Goal: Use online tool/utility: Utilize a website feature to perform a specific function

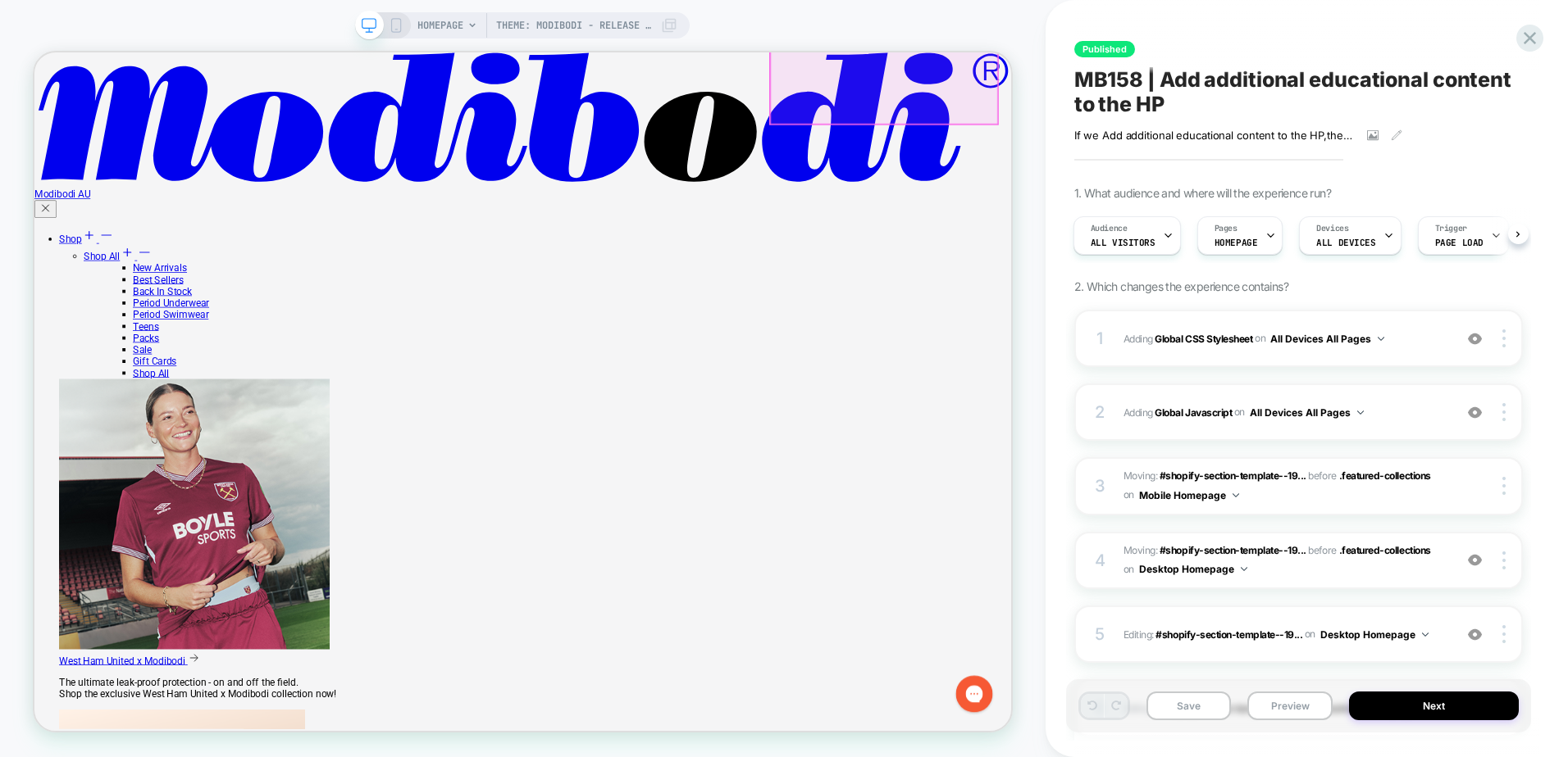
scroll to position [1065, 0]
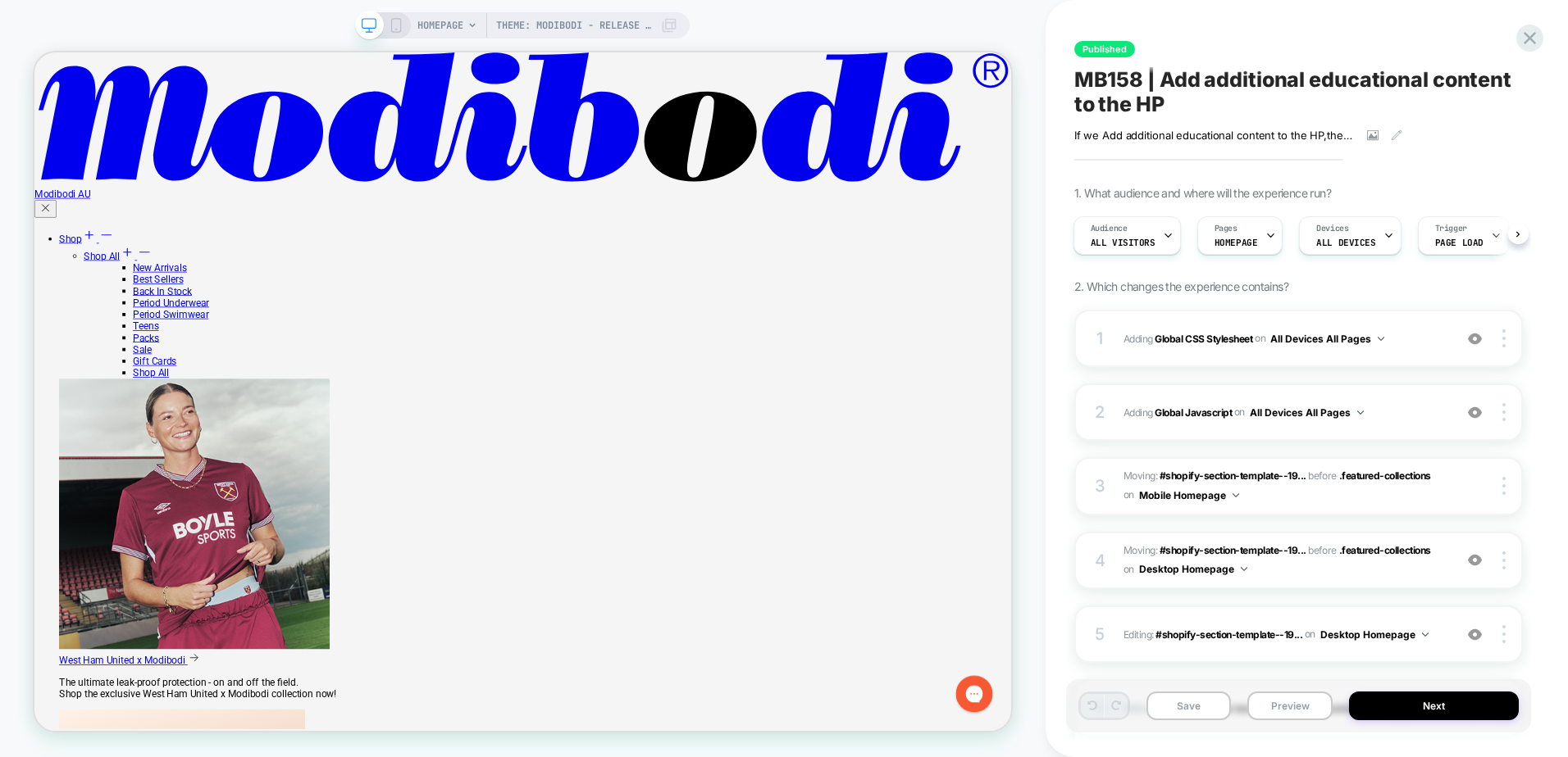
click at [398, 19] on icon at bounding box center [396, 25] width 15 height 15
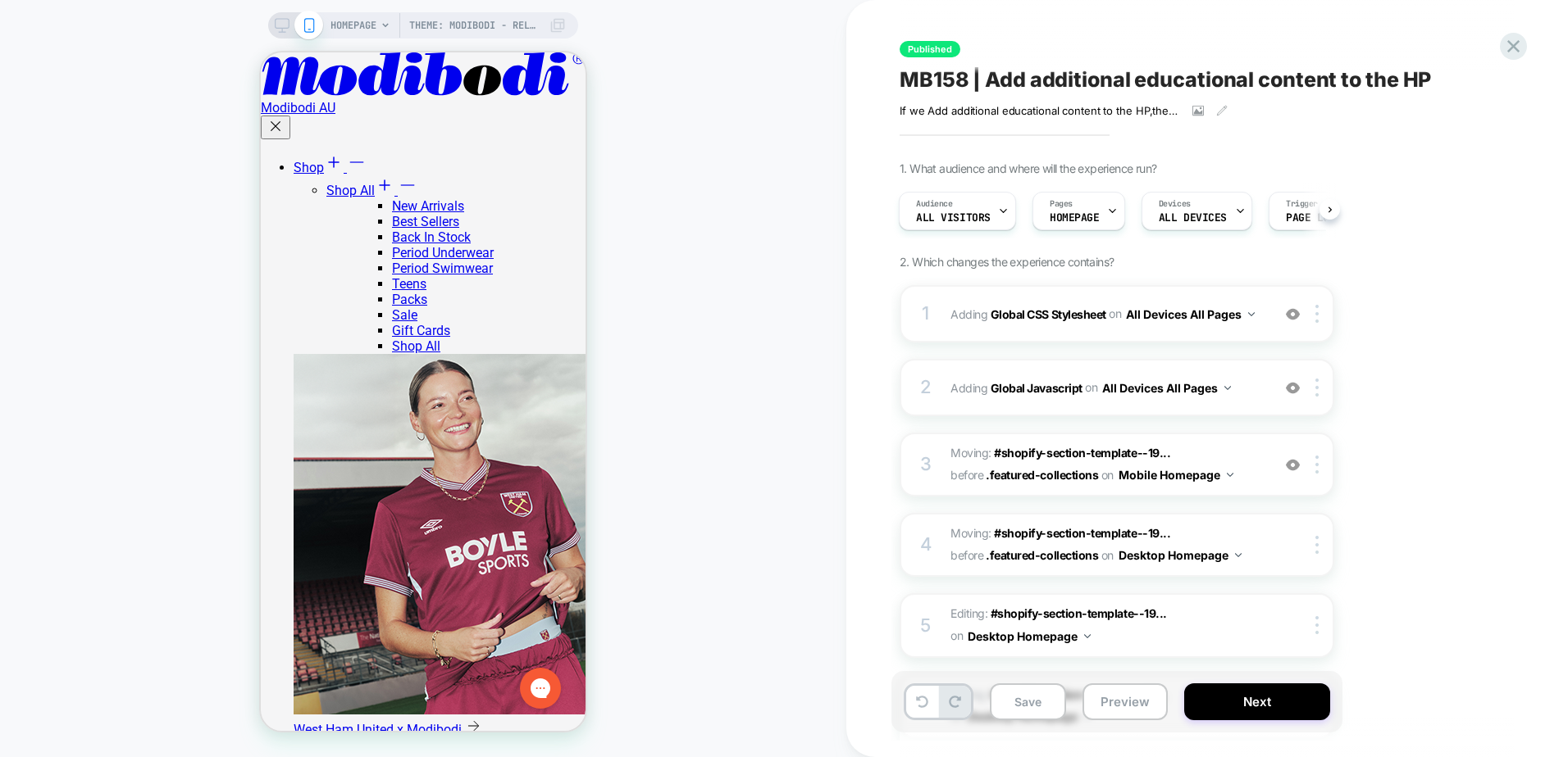
scroll to position [806, 0]
click at [1127, 711] on button "Preview" at bounding box center [1124, 702] width 85 height 37
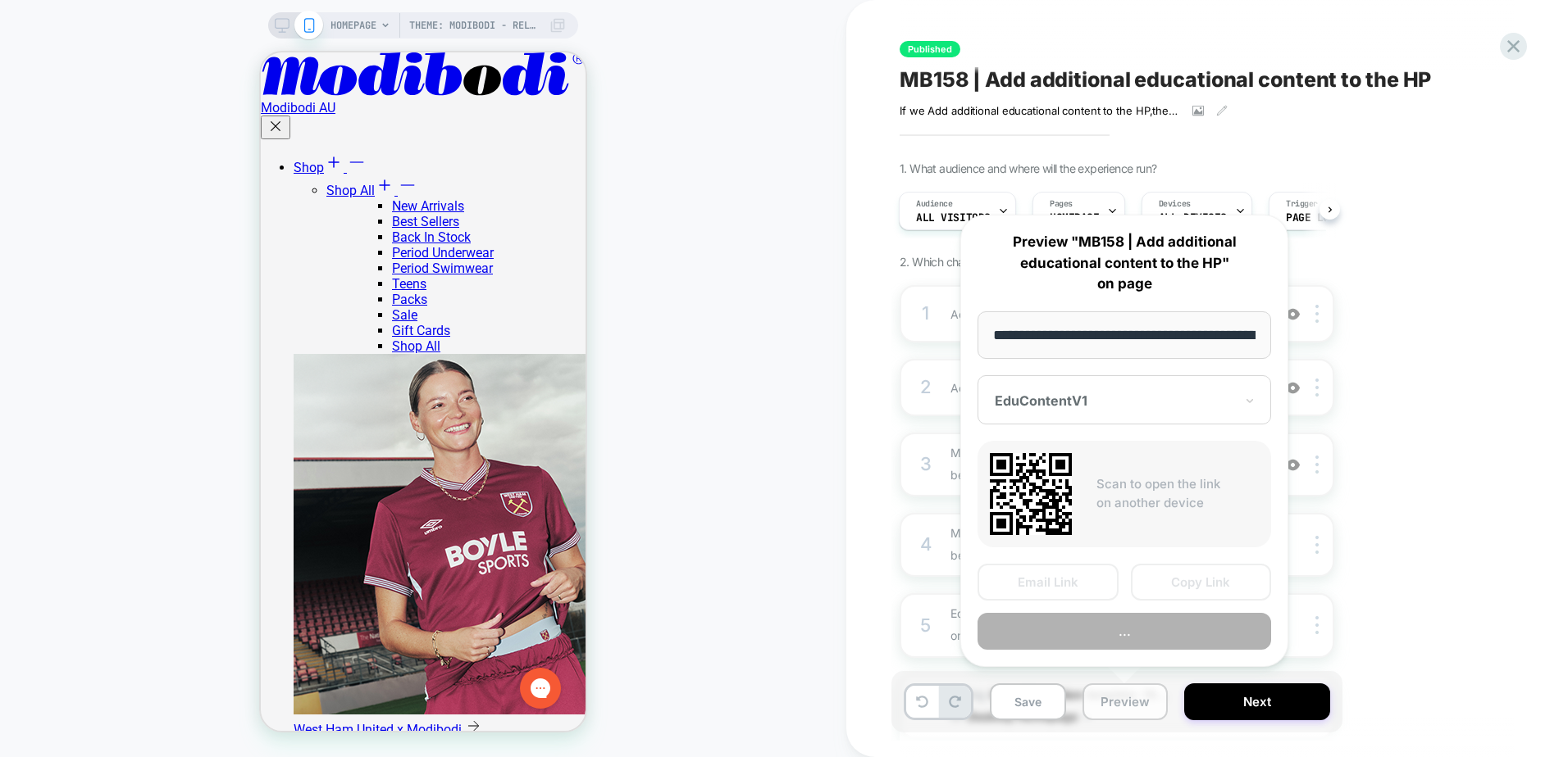
scroll to position [0, 149]
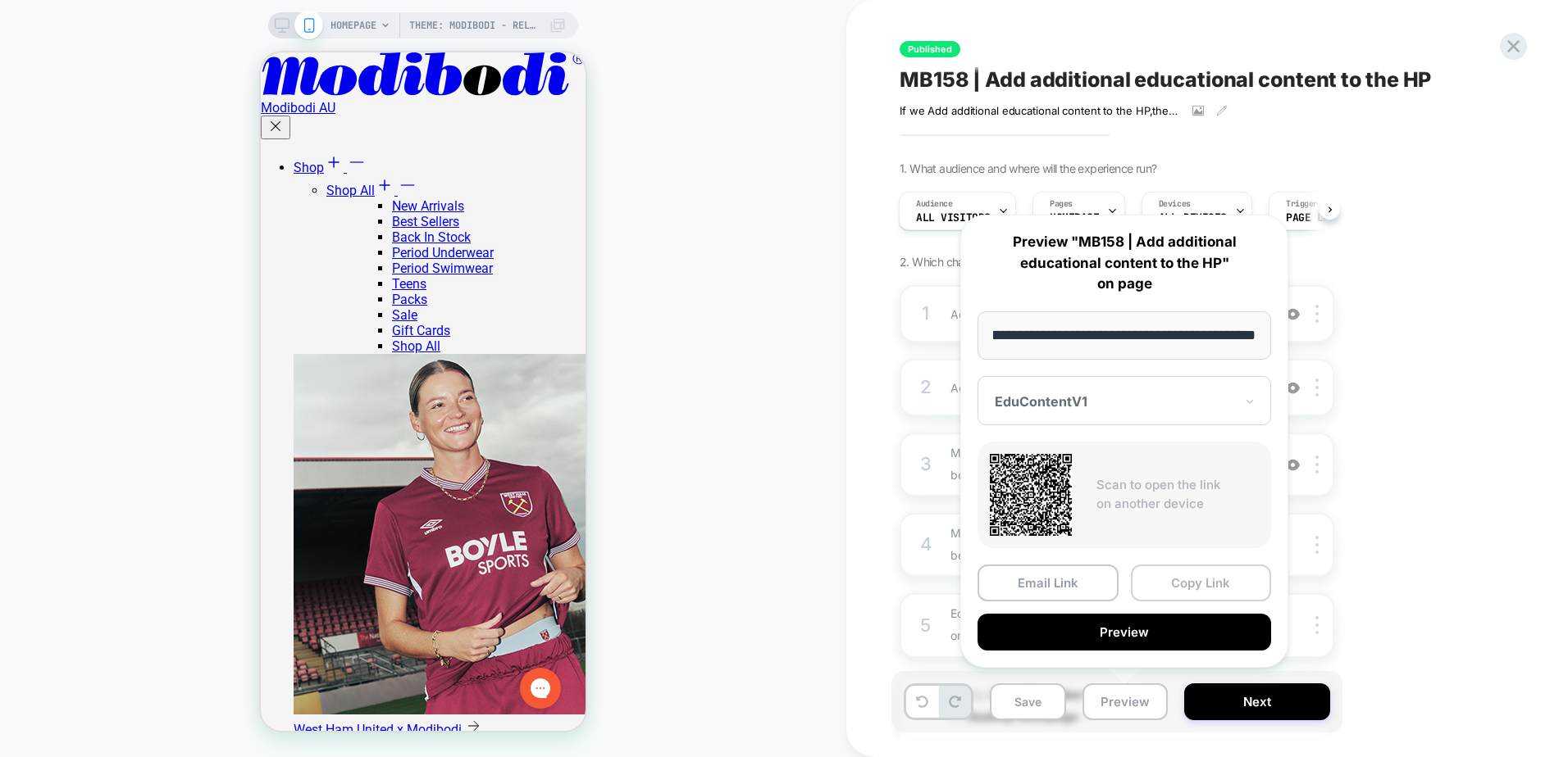
click at [1172, 585] on button "Copy Link" at bounding box center [1200, 583] width 141 height 37
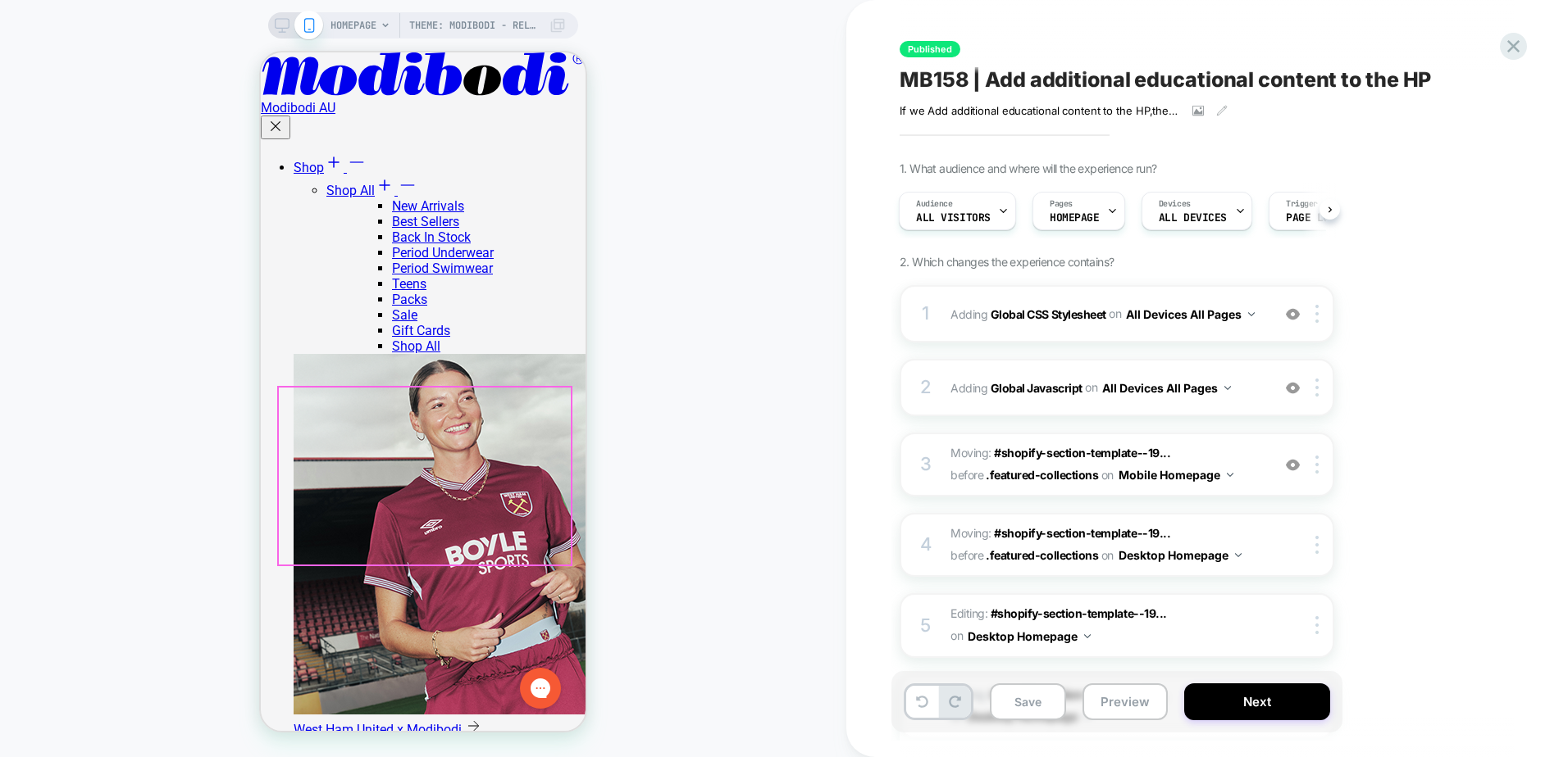
scroll to position [887, 0]
click at [1509, 40] on icon at bounding box center [1513, 46] width 22 height 22
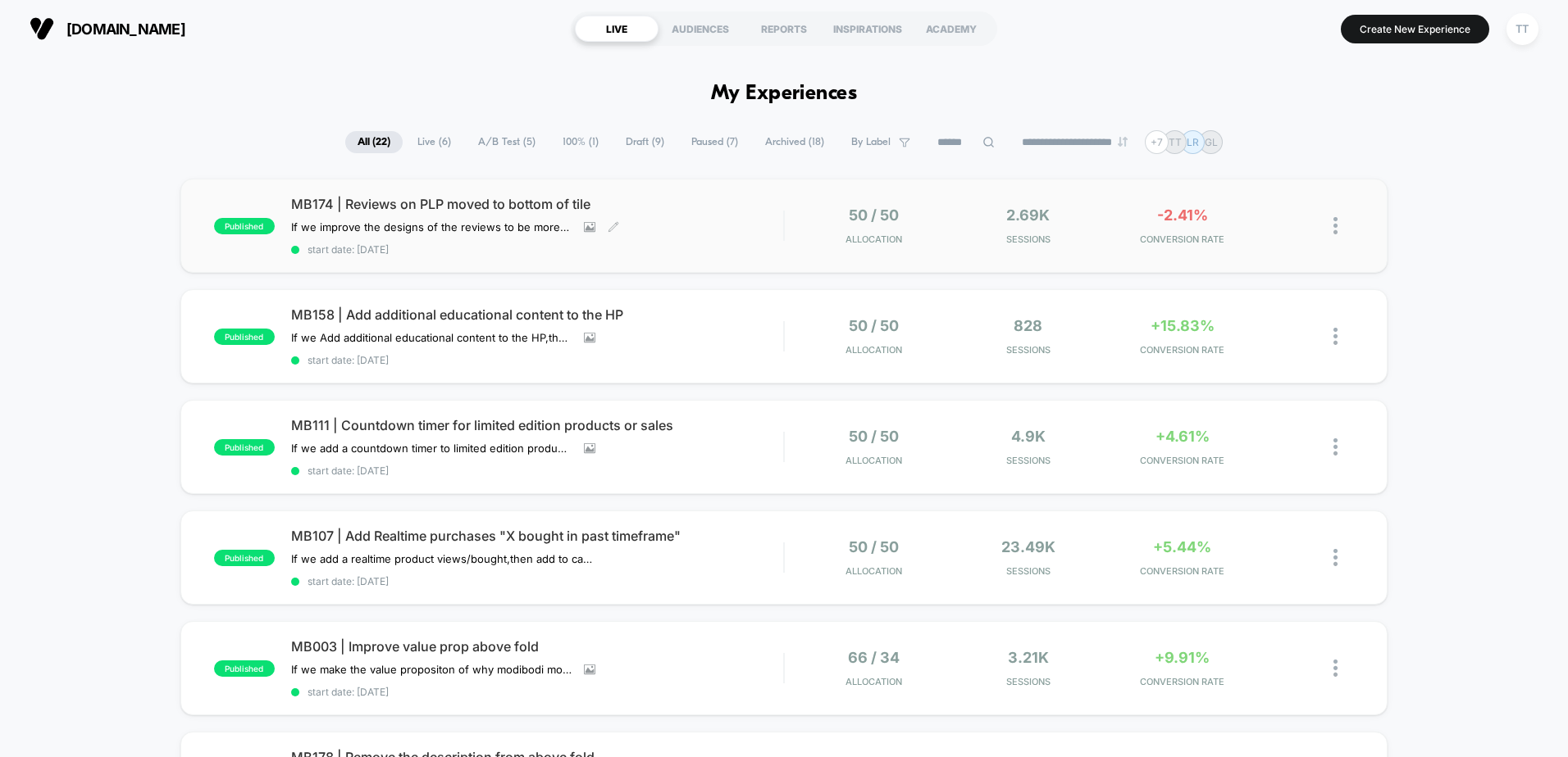
click at [502, 203] on span "MB174 | Reviews on PLP moved to bottom of tile" at bounding box center [537, 204] width 492 height 17
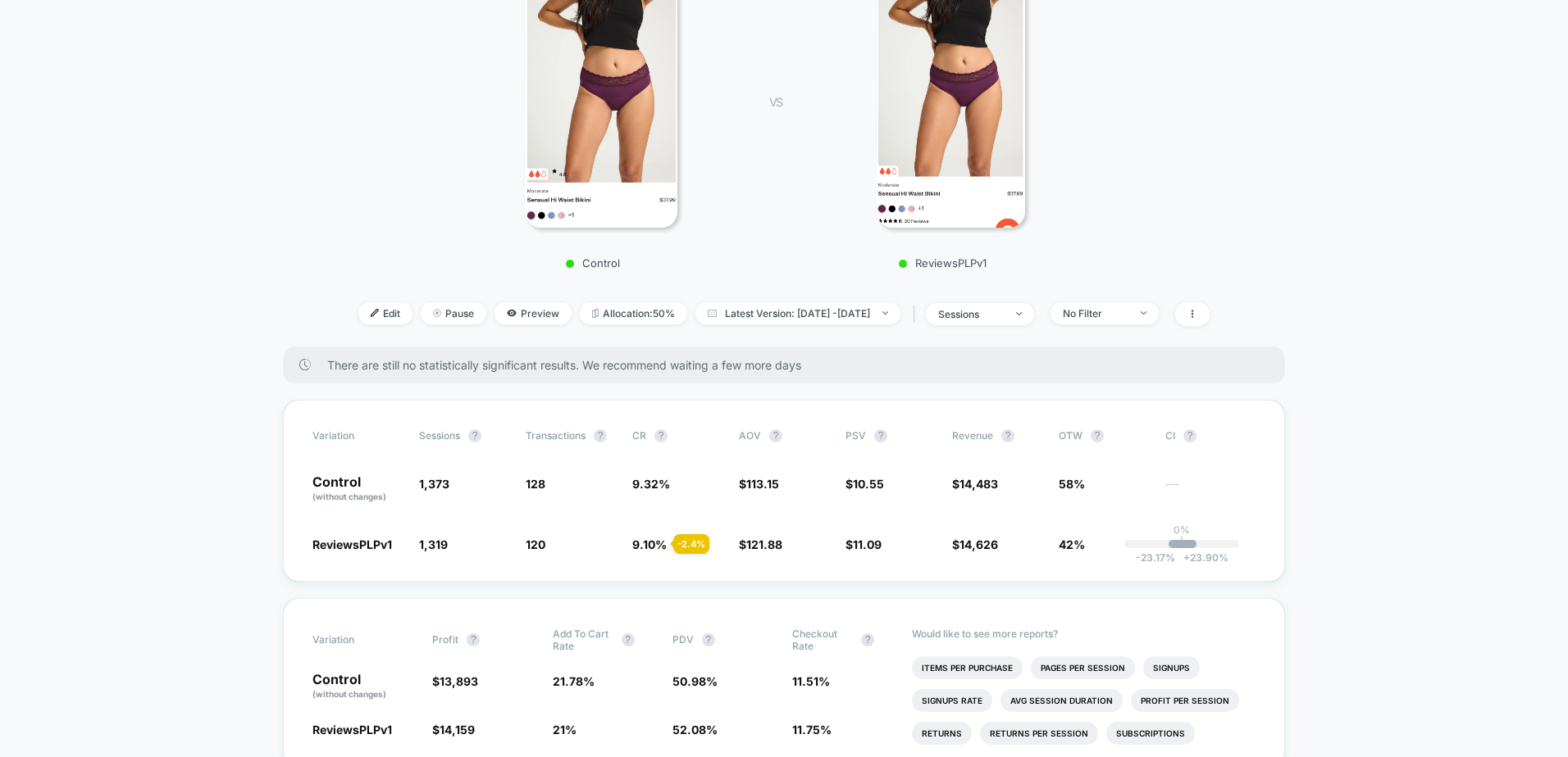
scroll to position [410, 0]
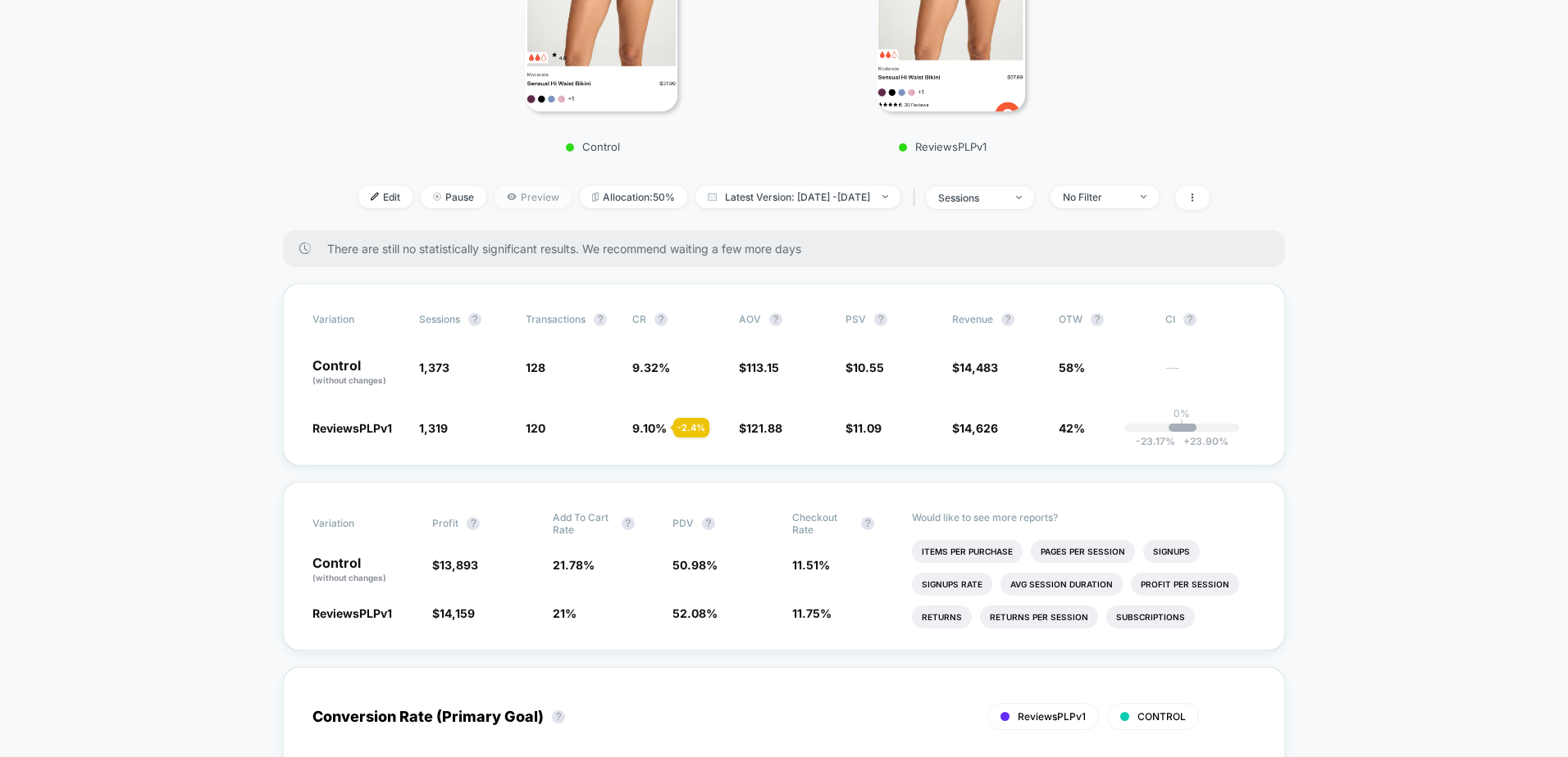
click at [522, 194] on span "Preview" at bounding box center [533, 197] width 77 height 22
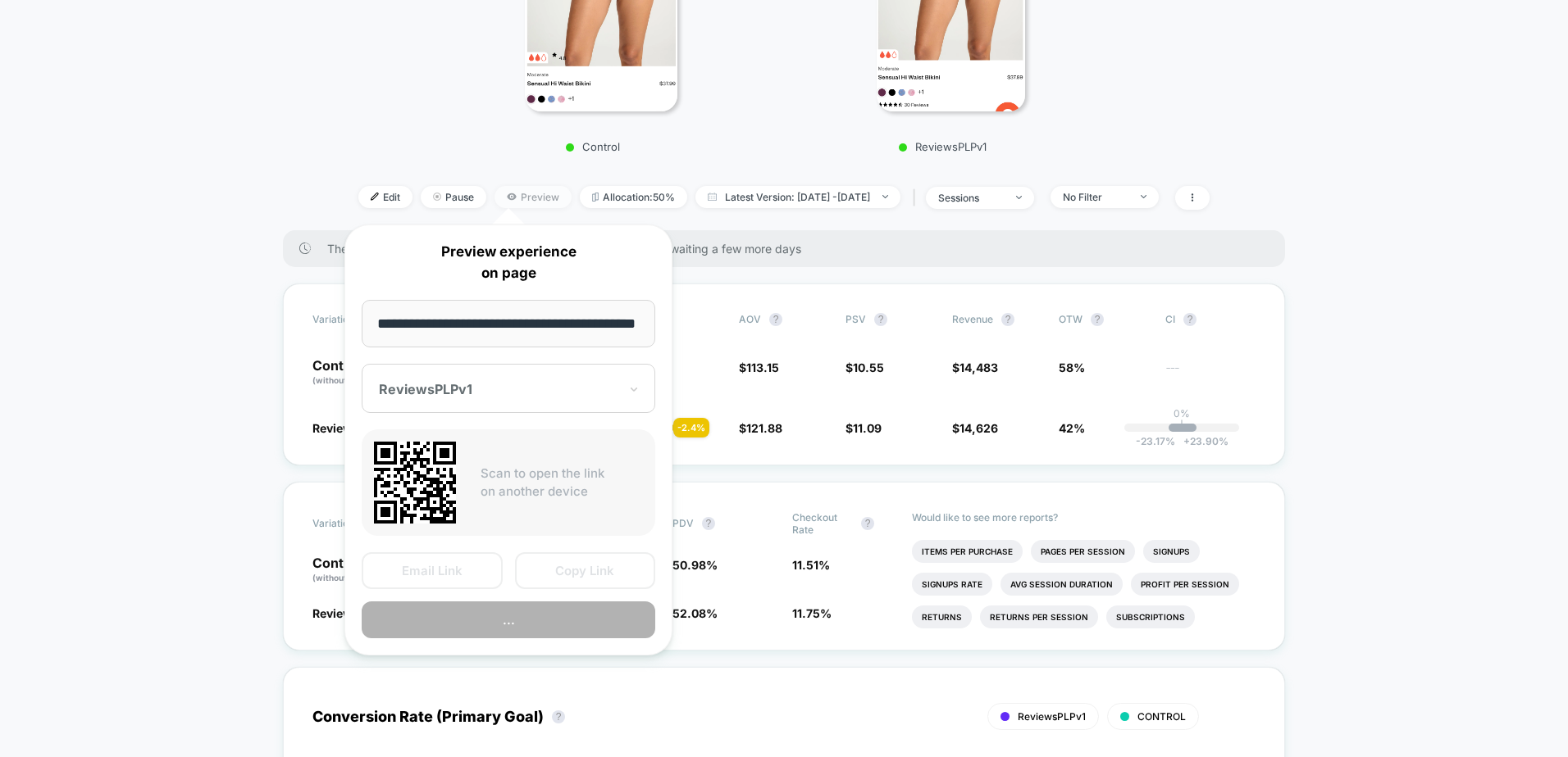
scroll to position [0, 47]
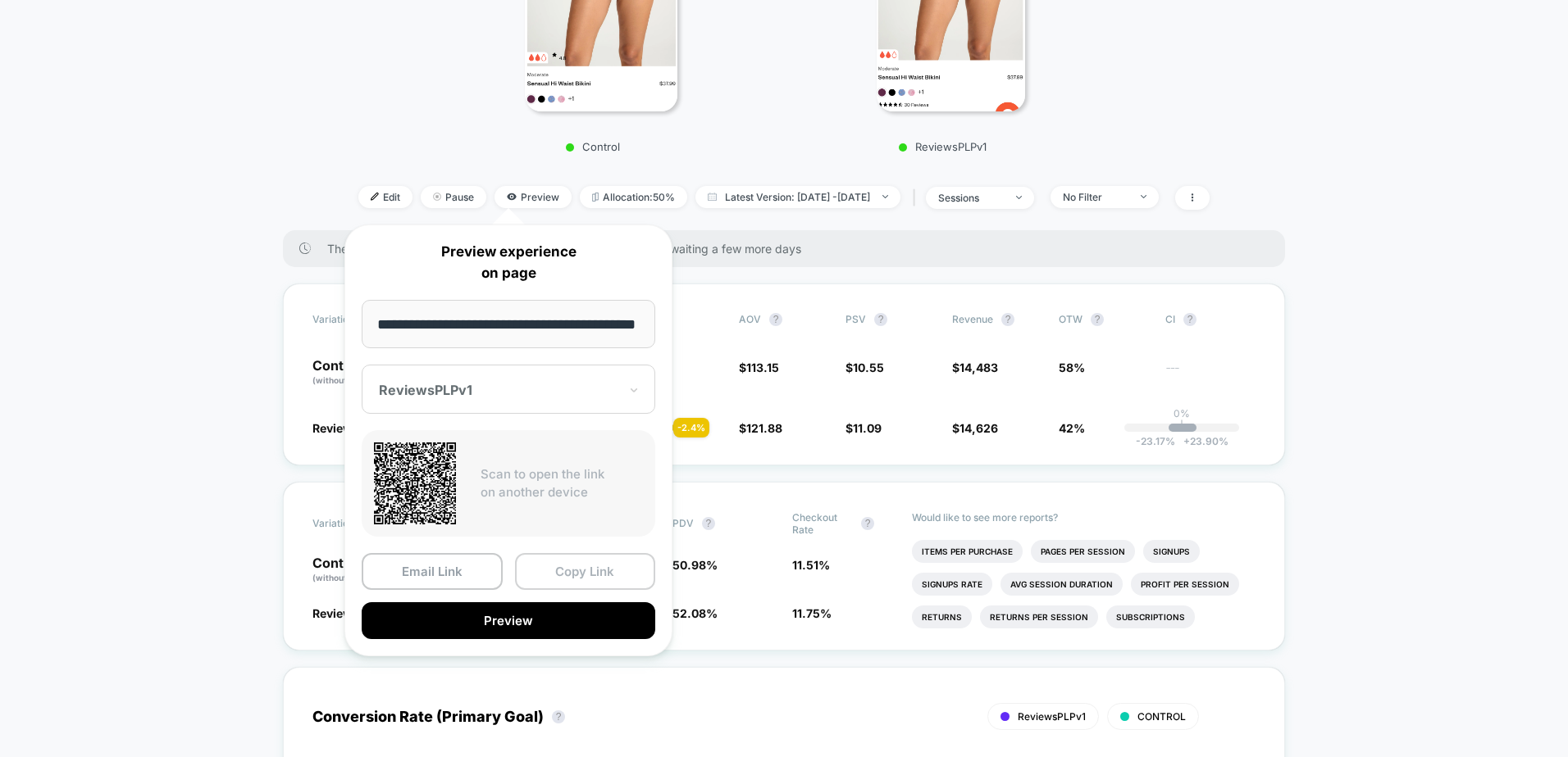
click at [552, 567] on button "Copy Link" at bounding box center [585, 571] width 141 height 37
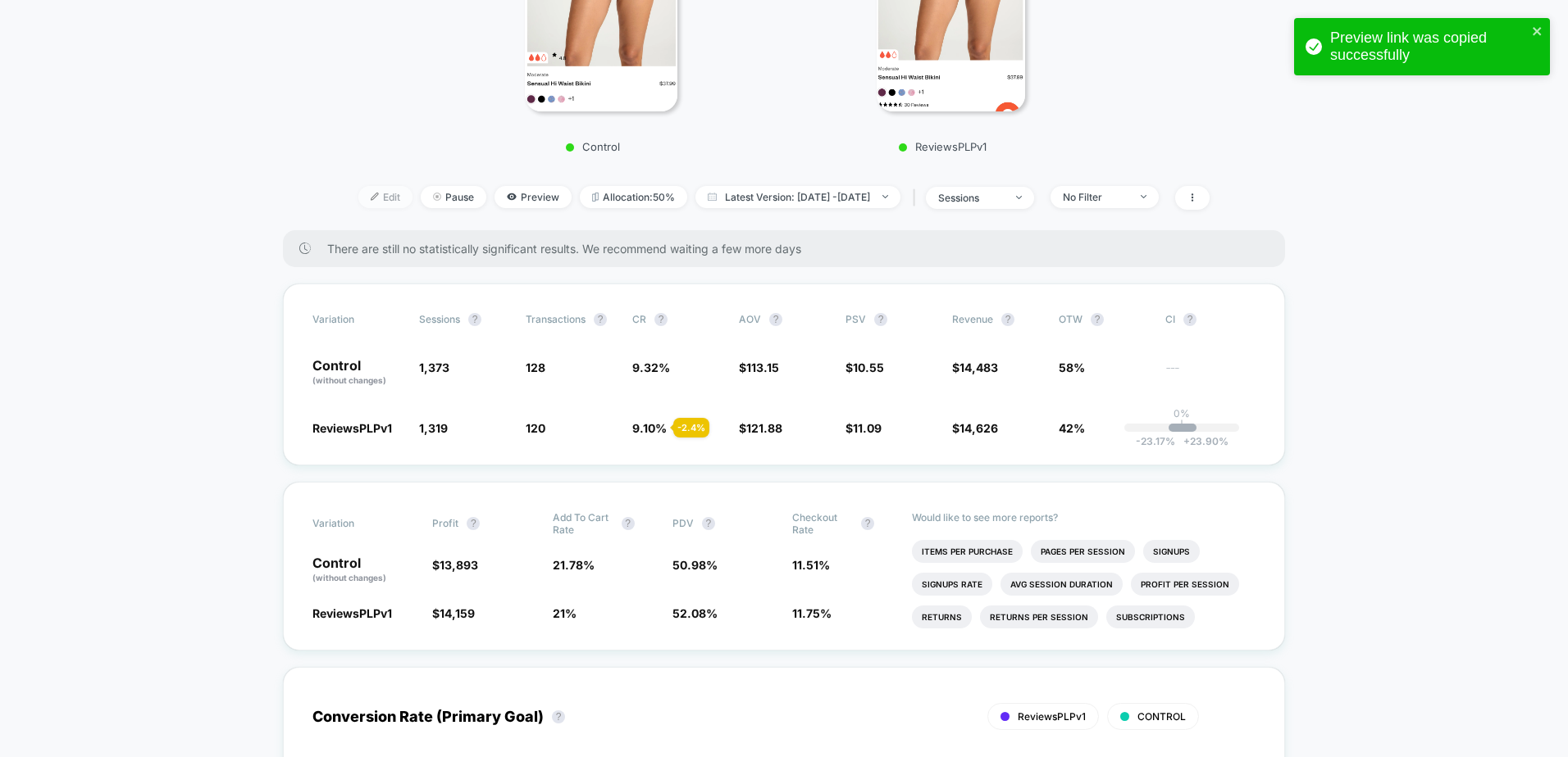
click at [358, 192] on span "Edit" at bounding box center [385, 197] width 54 height 22
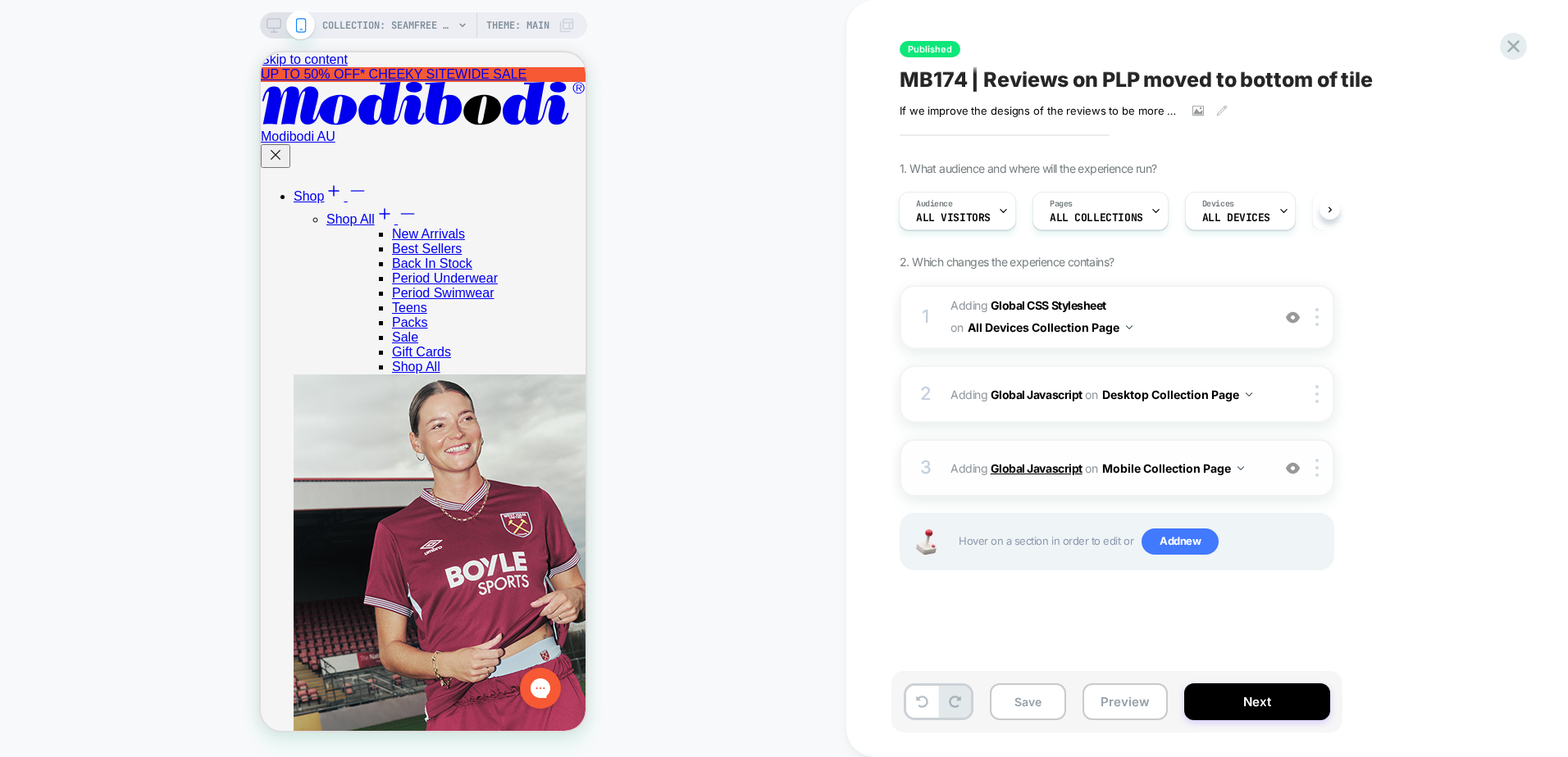
click at [1062, 471] on b "Global Javascript" at bounding box center [1036, 468] width 92 height 14
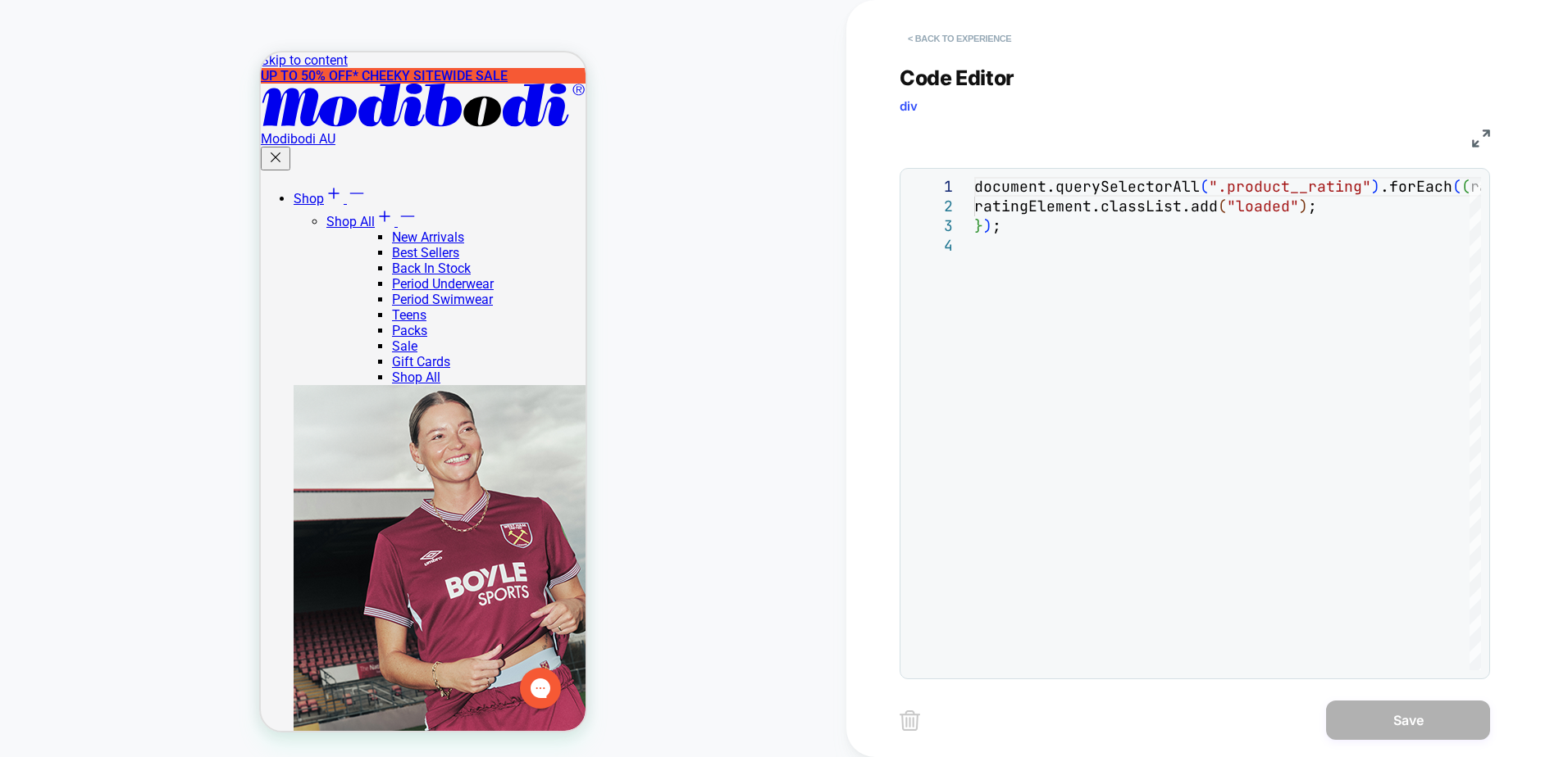
click at [966, 39] on button "< Back to experience" at bounding box center [959, 39] width 120 height 26
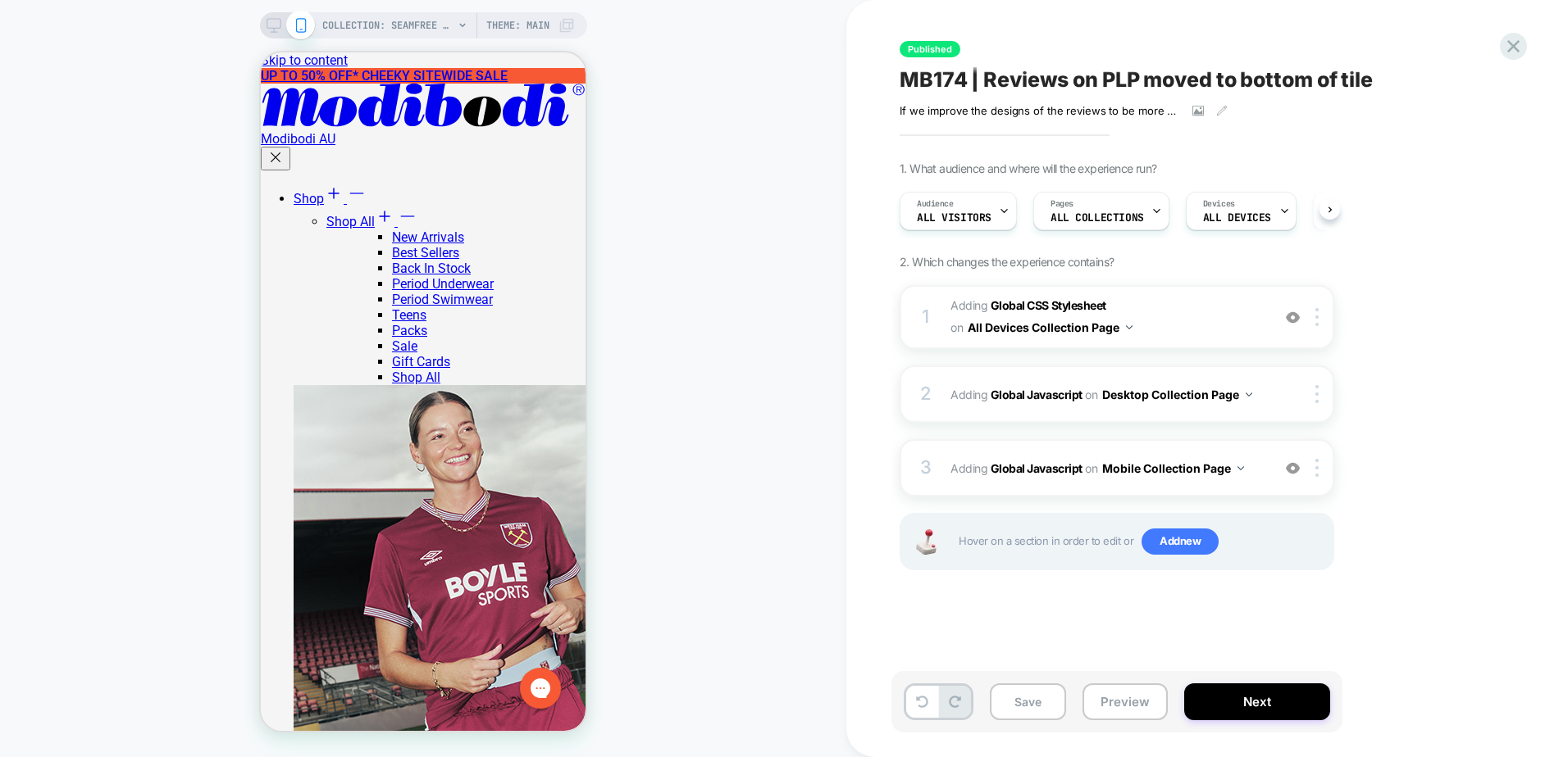
scroll to position [0, 1]
click at [1036, 390] on b "Global Javascript" at bounding box center [1036, 395] width 92 height 14
click at [1049, 398] on b "Global Javascript" at bounding box center [1036, 395] width 92 height 14
click at [1049, 391] on b "Global Javascript" at bounding box center [1036, 395] width 92 height 14
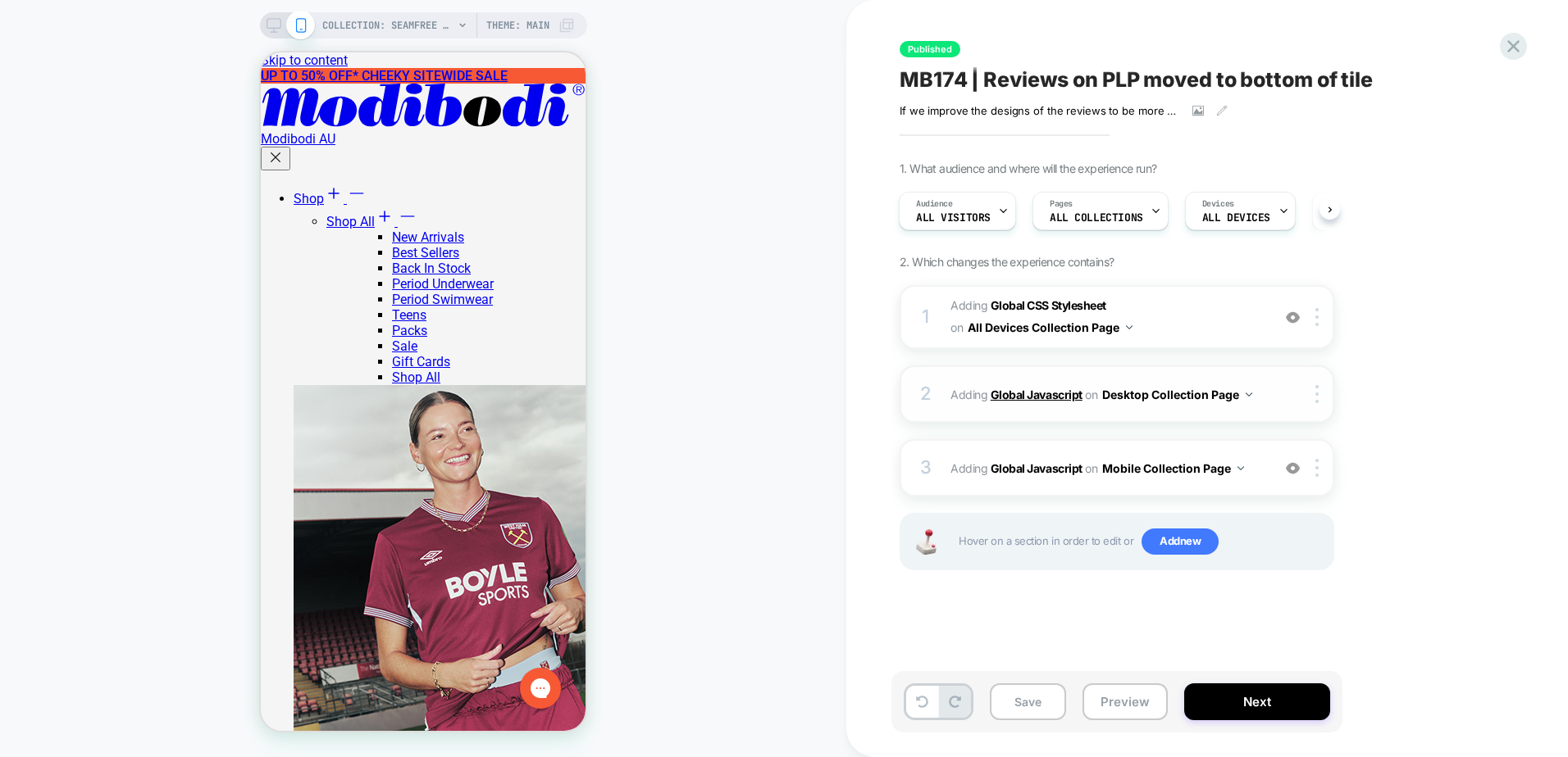
click at [1059, 401] on b "Global Javascript" at bounding box center [1036, 395] width 92 height 14
drag, startPoint x: 1059, startPoint y: 401, endPoint x: 1056, endPoint y: 393, distance: 8.5
click at [1058, 399] on b "Global Javascript" at bounding box center [1036, 395] width 92 height 14
click at [1052, 310] on b "Global CSS Stylesheet" at bounding box center [1048, 305] width 116 height 14
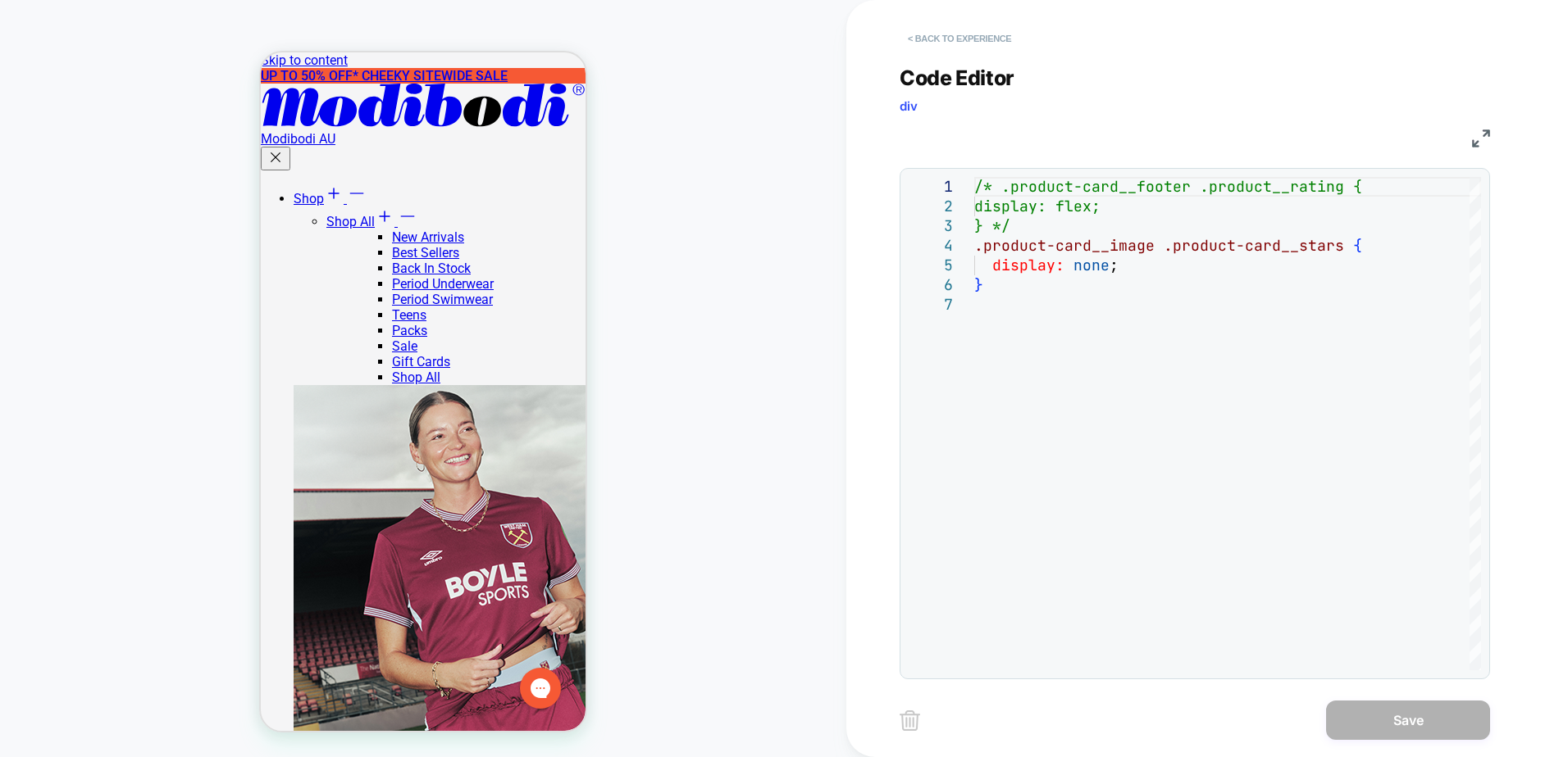
click at [974, 42] on button "< Back to experience" at bounding box center [959, 39] width 120 height 26
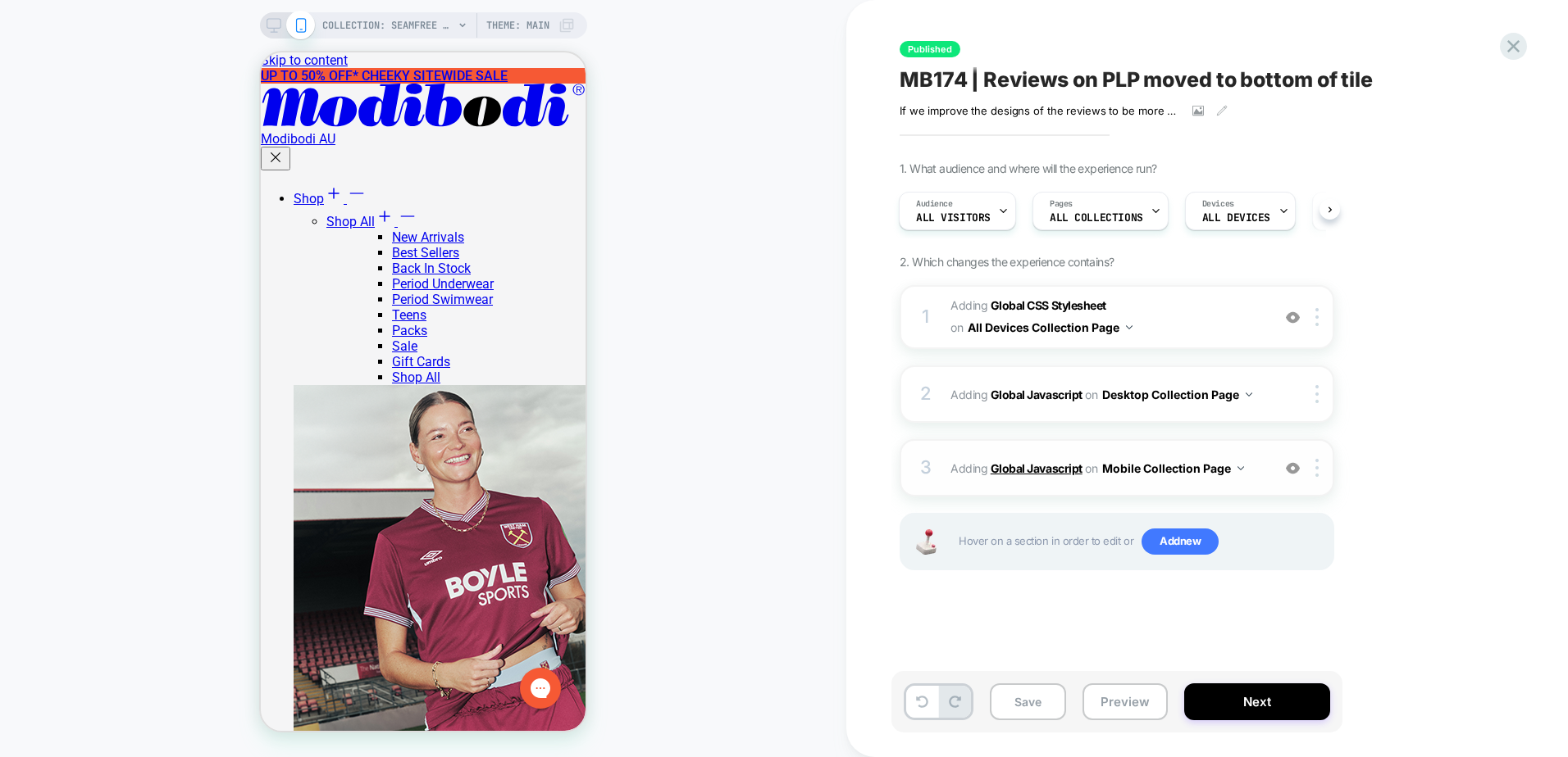
click at [1021, 463] on b "Global Javascript" at bounding box center [1036, 468] width 92 height 14
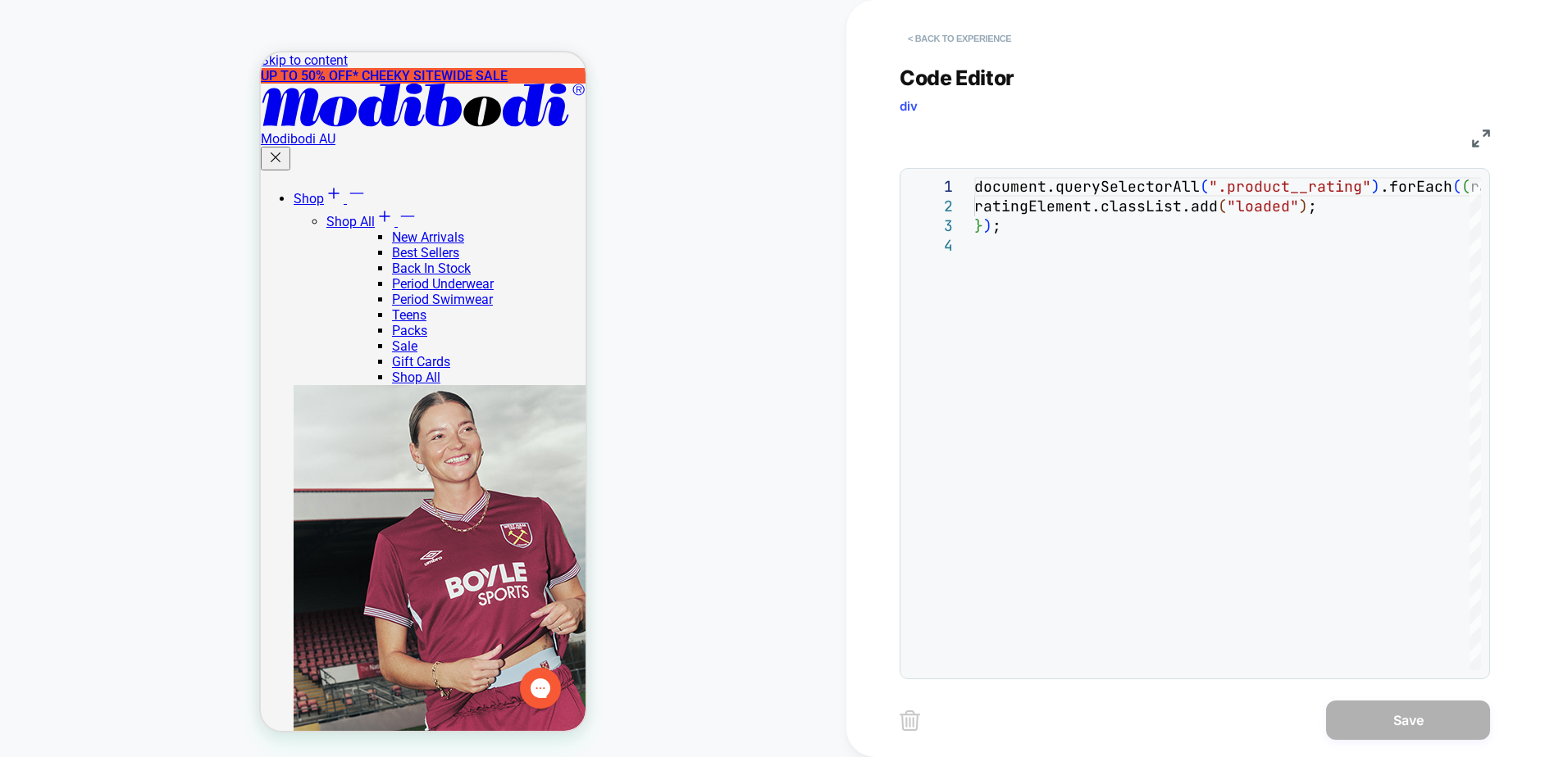
click at [957, 41] on button "< Back to experience" at bounding box center [959, 39] width 120 height 26
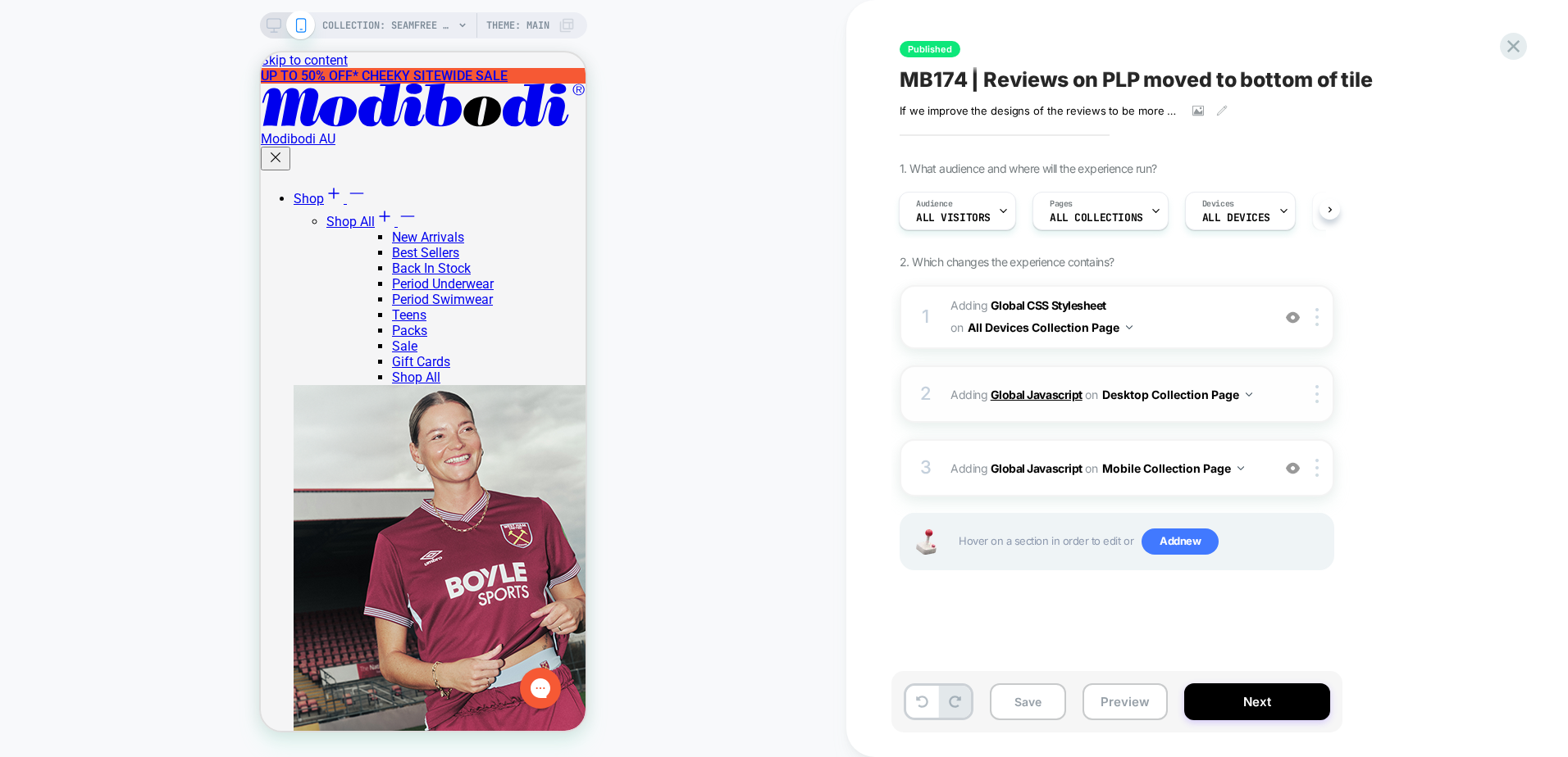
click at [1062, 389] on b "Global Javascript" at bounding box center [1036, 395] width 92 height 14
click at [1060, 389] on b "Global Javascript" at bounding box center [1036, 395] width 92 height 14
click at [1174, 396] on button "Desktop Collection Page" at bounding box center [1177, 394] width 150 height 24
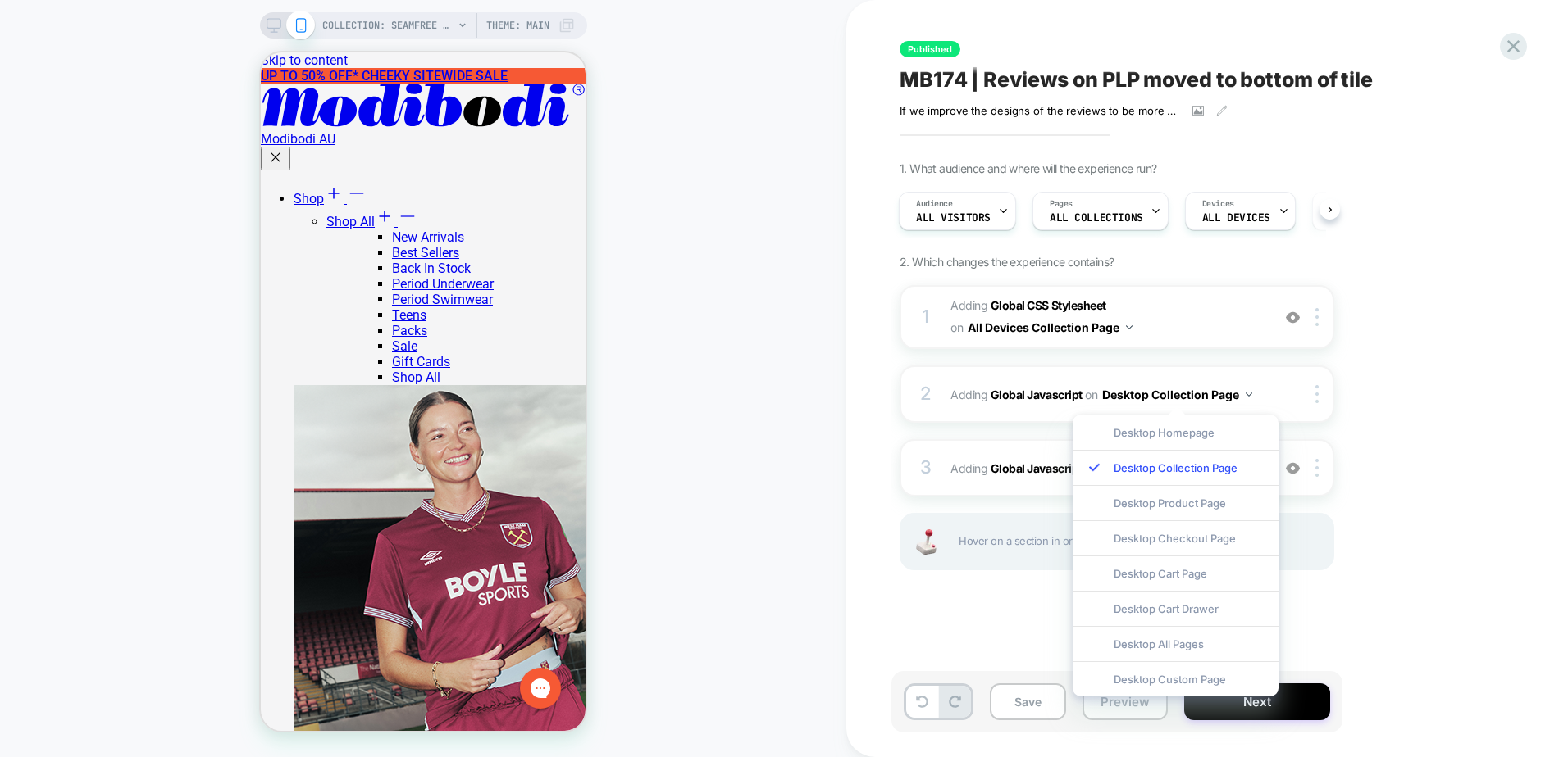
click at [1406, 446] on div "1. What audience and where will the experience run? Audience All Visitors Pages…" at bounding box center [1199, 386] width 599 height 450
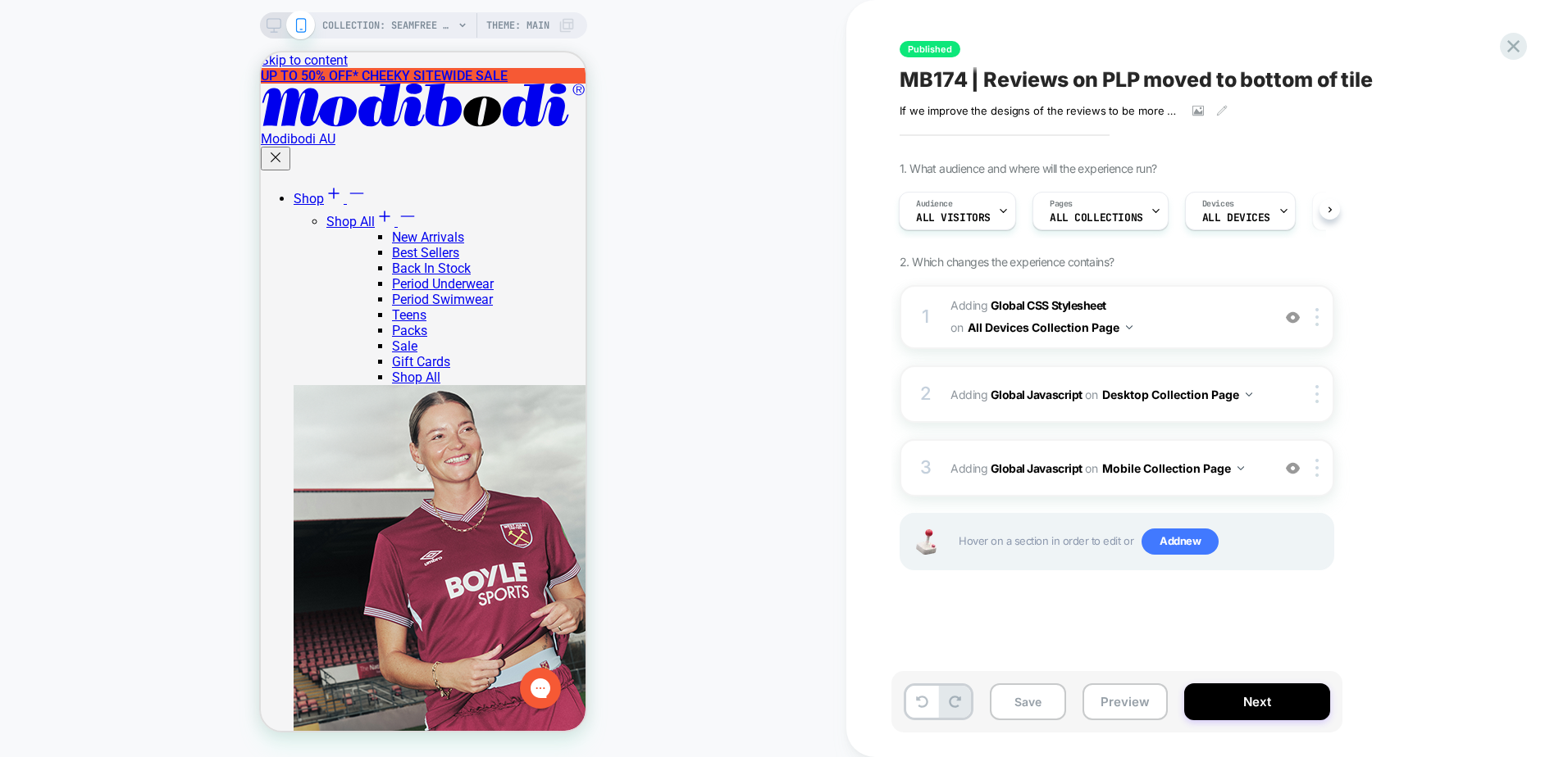
click at [759, 445] on div "COLLECTION: Seamfree Underwear (Category) COLLECTION: Seamfree Underwear (Categ…" at bounding box center [423, 379] width 846 height 725
click at [1086, 325] on button "All Devices Collection Page" at bounding box center [1050, 327] width 165 height 24
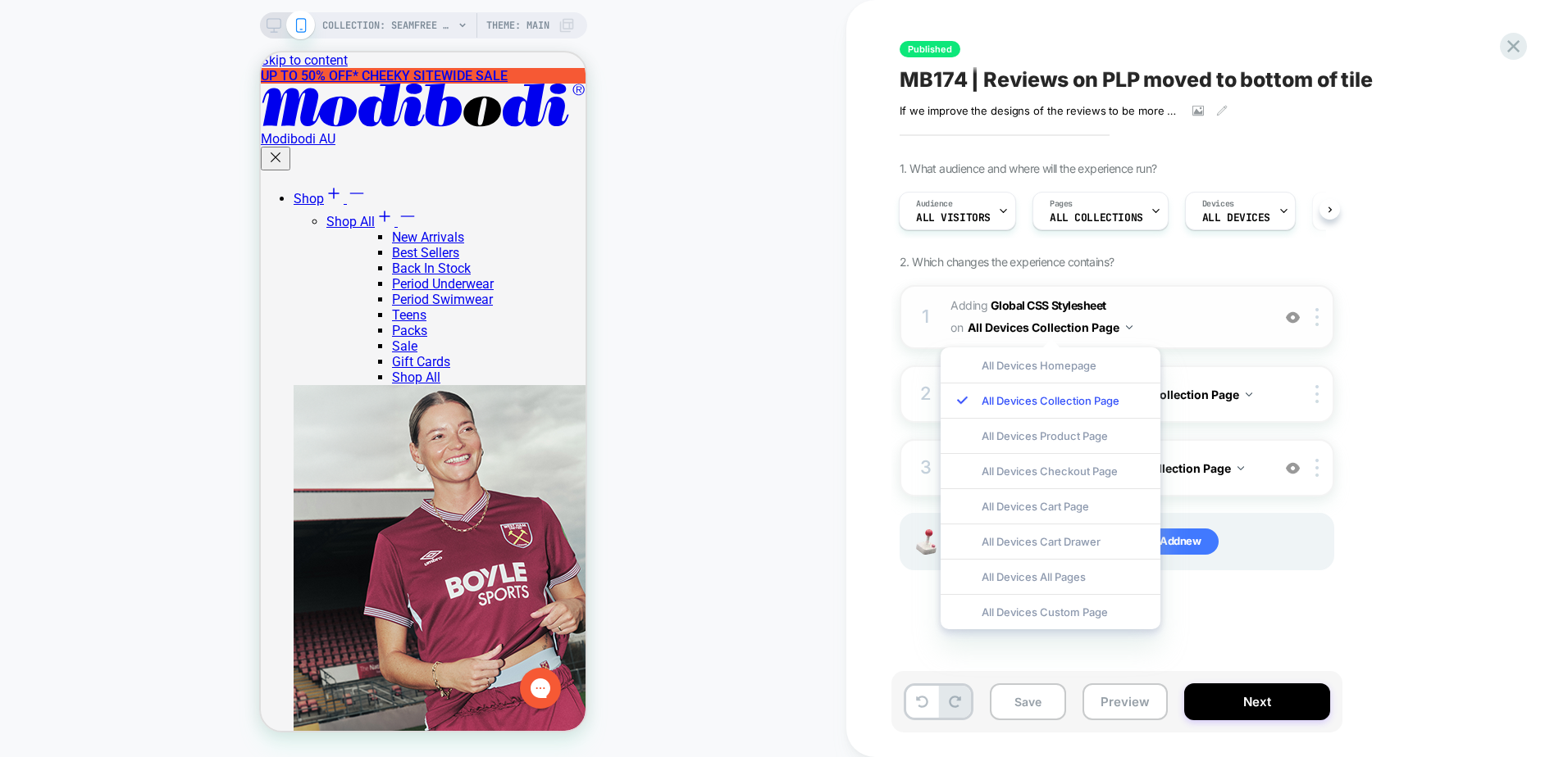
click at [1086, 325] on button "All Devices Collection Page" at bounding box center [1050, 327] width 165 height 24
click at [1414, 361] on div "1. What audience and where will the experience run? Audience All Visitors Pages…" at bounding box center [1199, 386] width 599 height 450
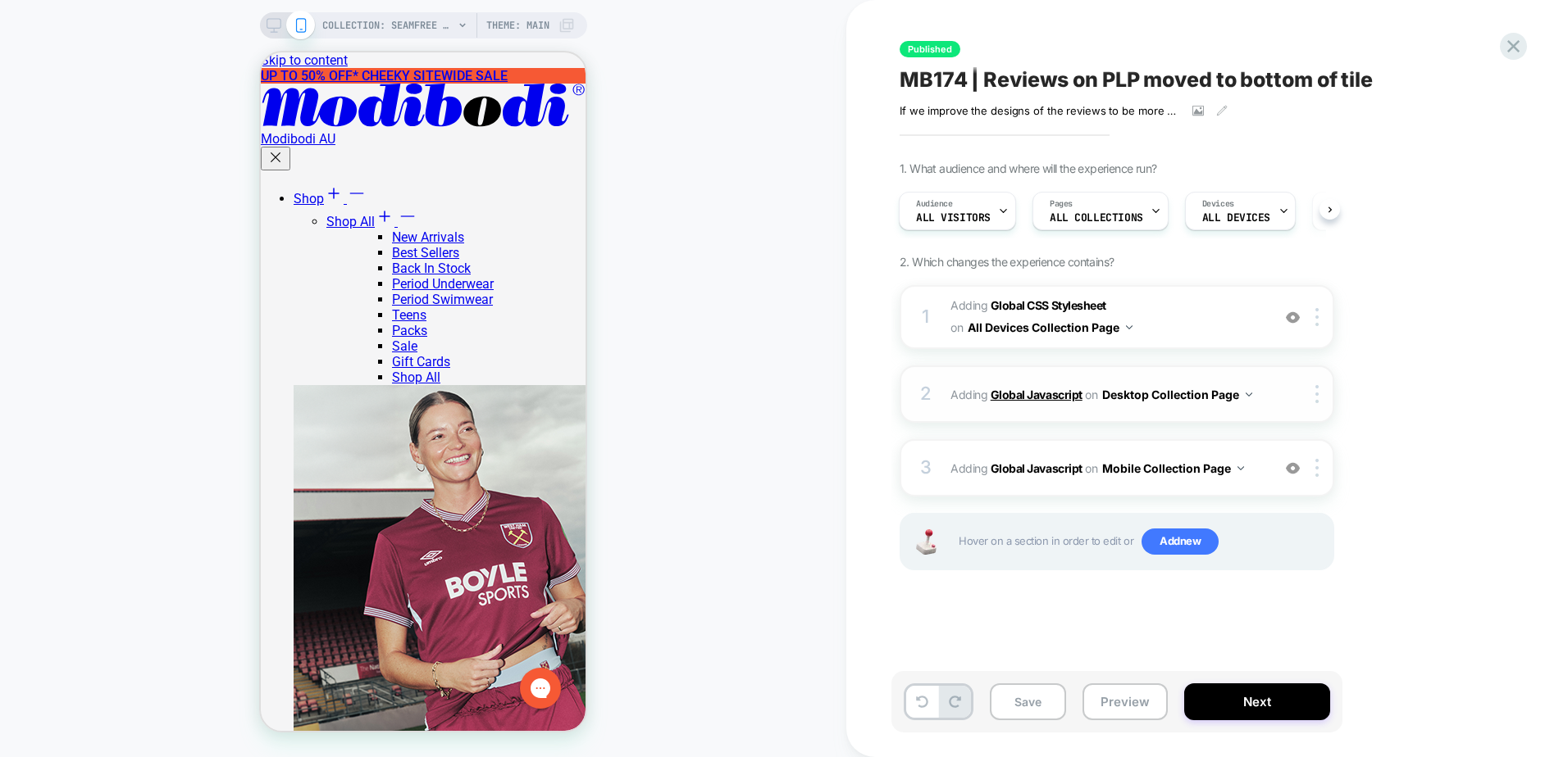
click at [1066, 393] on b "Global Javascript" at bounding box center [1036, 395] width 92 height 14
click at [1144, 400] on button "Desktop Collection Page" at bounding box center [1177, 394] width 150 height 24
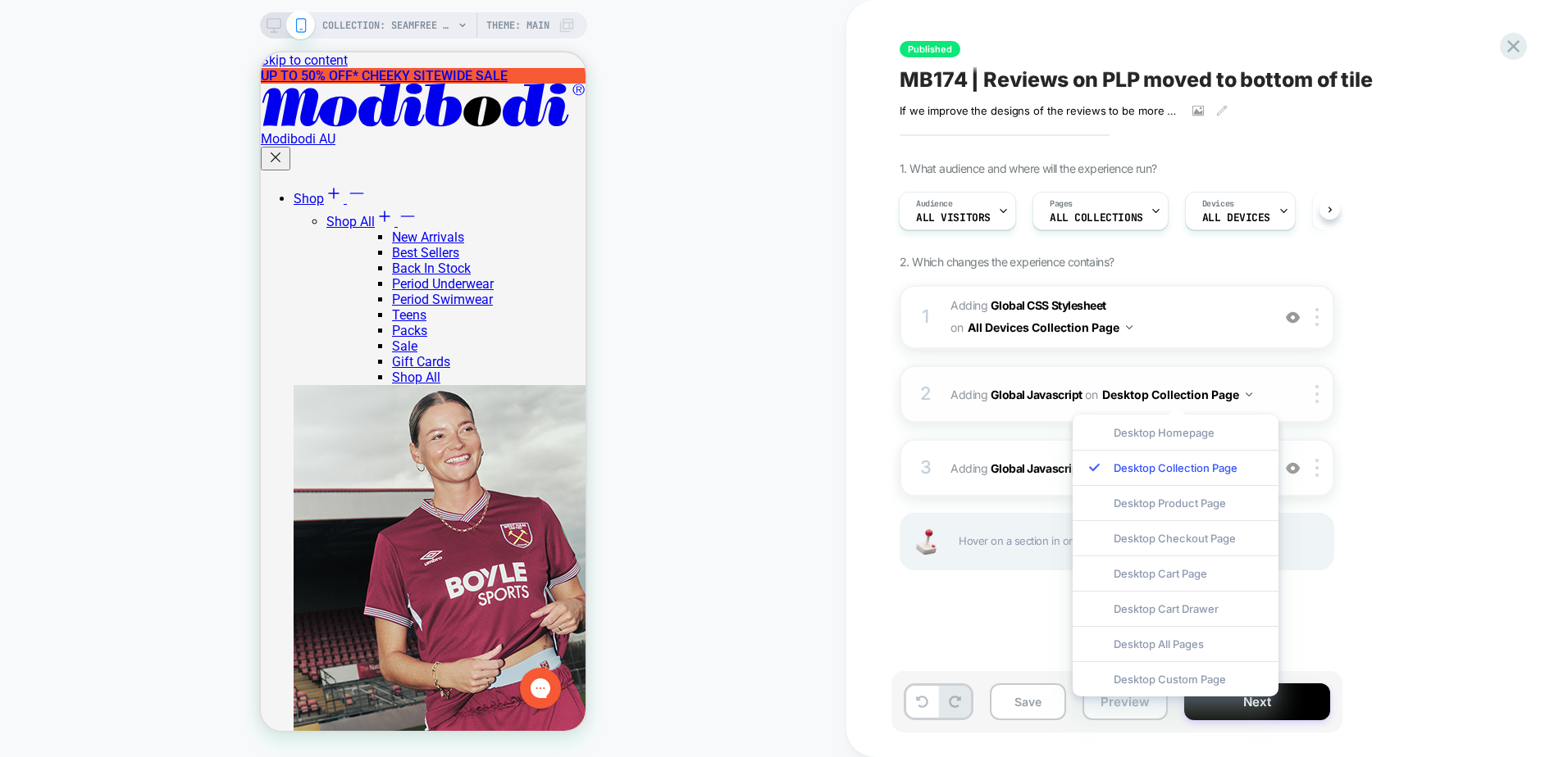
click at [1178, 394] on button "Desktop Collection Page" at bounding box center [1177, 394] width 150 height 24
click at [1332, 389] on div at bounding box center [1319, 394] width 27 height 18
click at [1361, 394] on div "1. What audience and where will the experience run? Audience All Visitors Pages…" at bounding box center [1199, 386] width 599 height 450
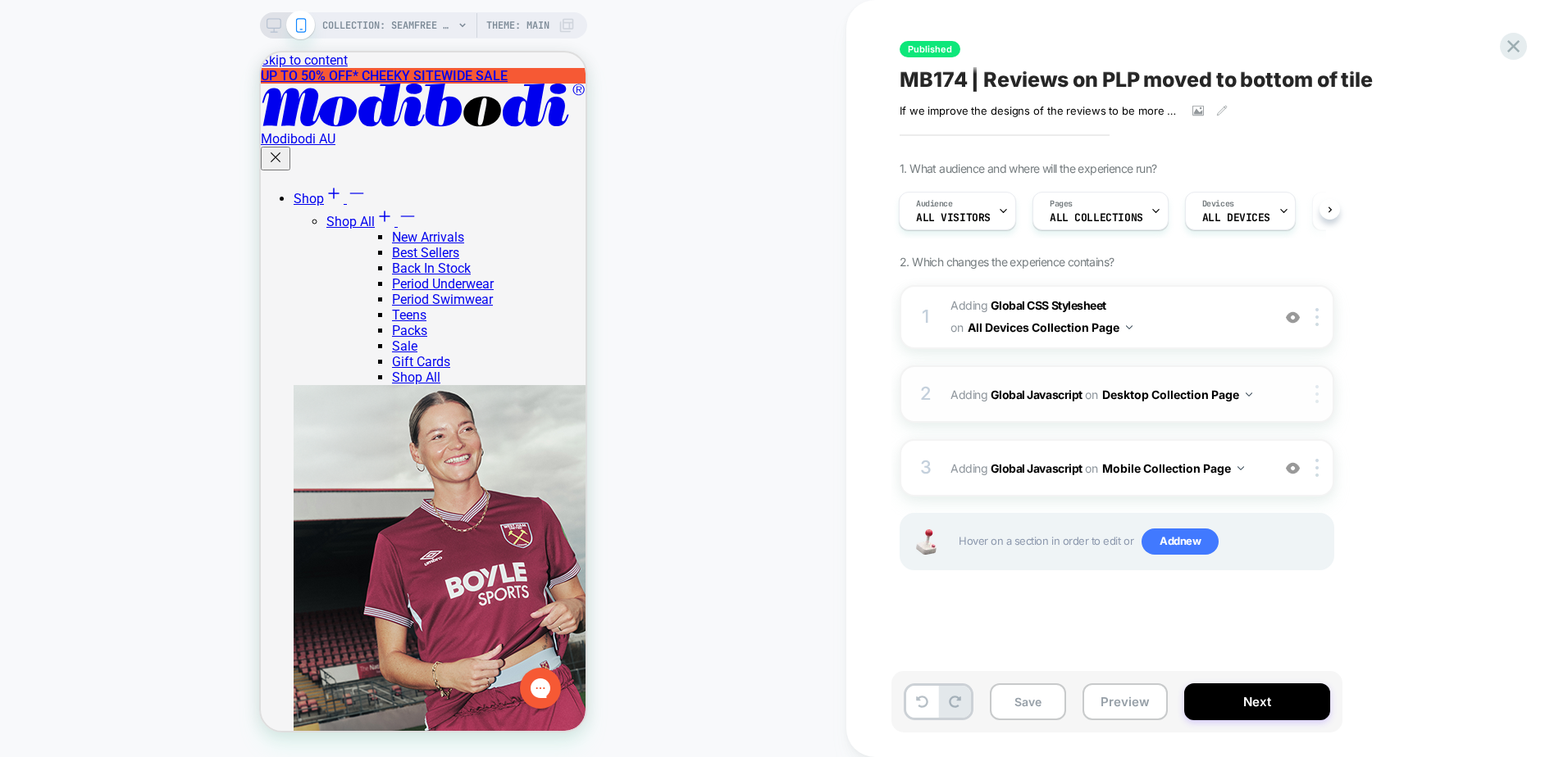
click at [1311, 398] on div at bounding box center [1319, 394] width 27 height 18
click at [1024, 464] on b "Global Javascript" at bounding box center [1036, 468] width 92 height 14
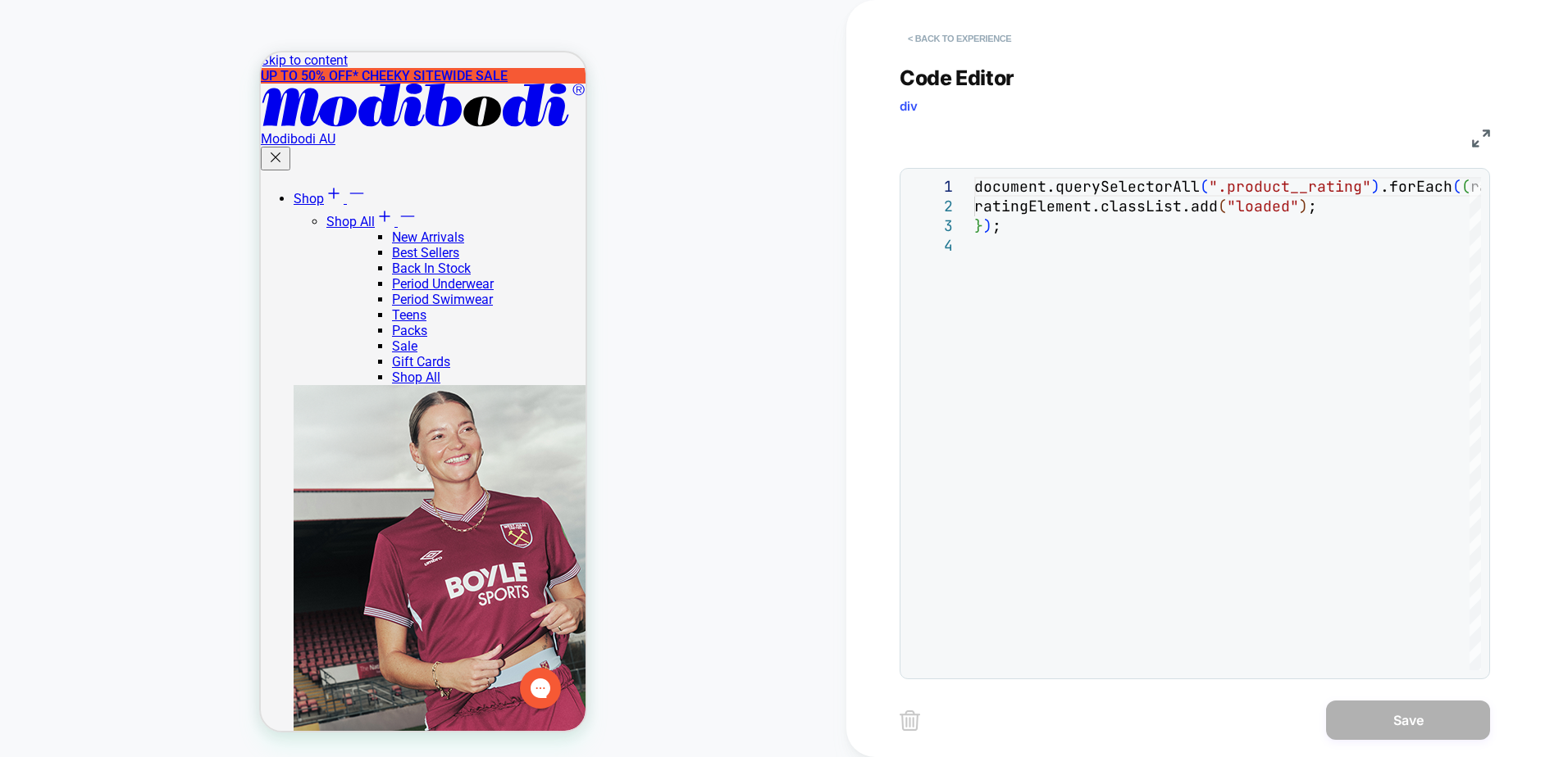
click at [964, 39] on button "< Back to experience" at bounding box center [959, 39] width 120 height 26
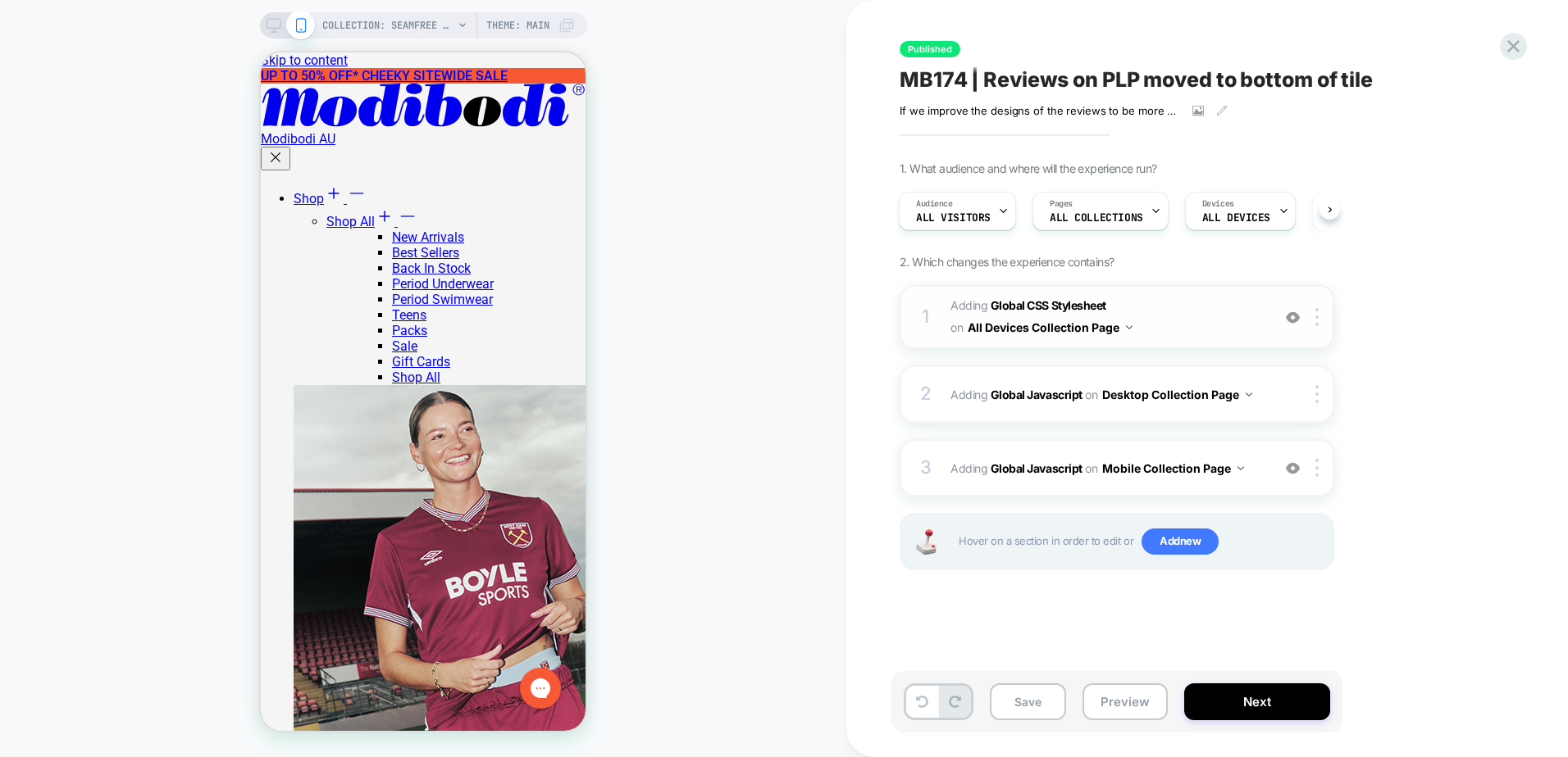
click at [1182, 326] on span "Adding Global CSS Stylesheet on All Devices Collection Page" at bounding box center [1106, 317] width 313 height 45
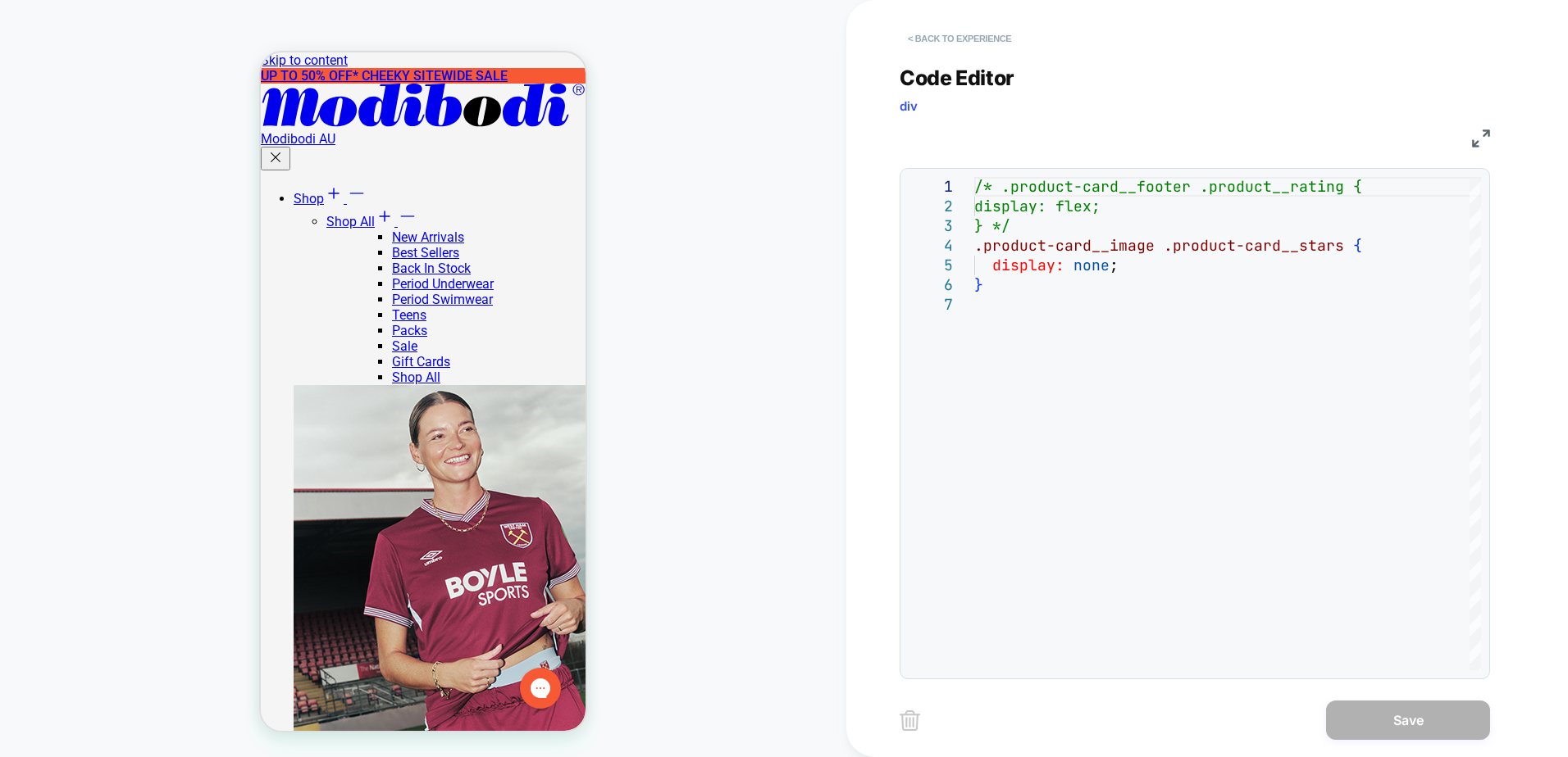
click at [956, 43] on button "< Back to experience" at bounding box center [959, 39] width 120 height 26
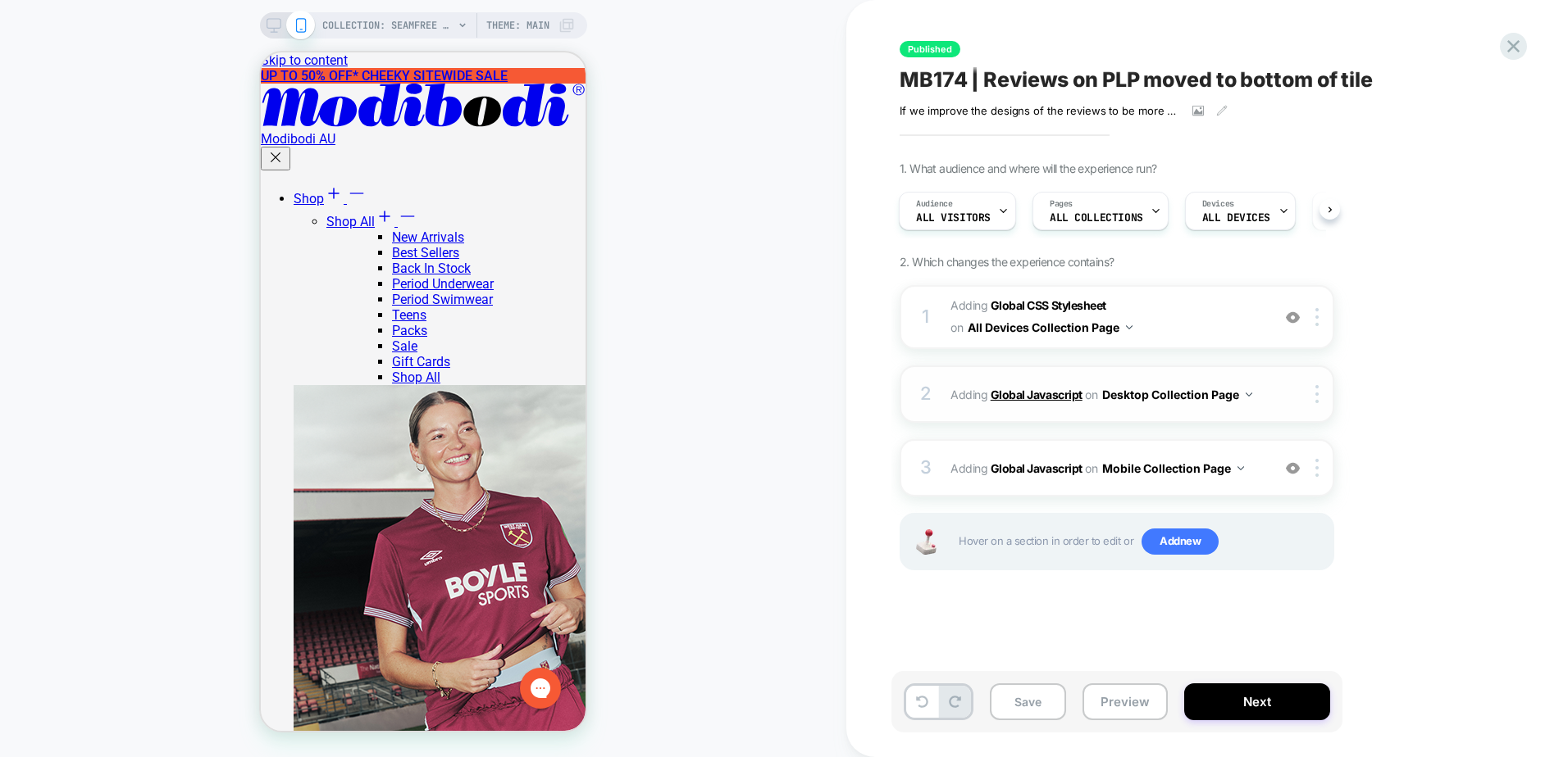
click at [1073, 394] on b "Global Javascript" at bounding box center [1036, 395] width 92 height 14
click at [1457, 328] on div "1. What audience and where will the experience run? Audience All Visitors Pages…" at bounding box center [1199, 386] width 599 height 450
